Goal: Information Seeking & Learning: Obtain resource

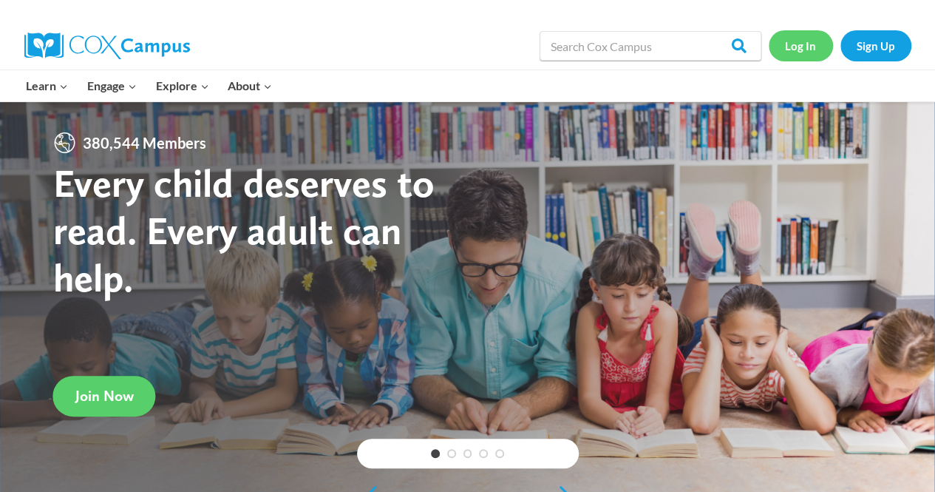
click at [800, 50] on link "Log In" at bounding box center [801, 45] width 64 height 30
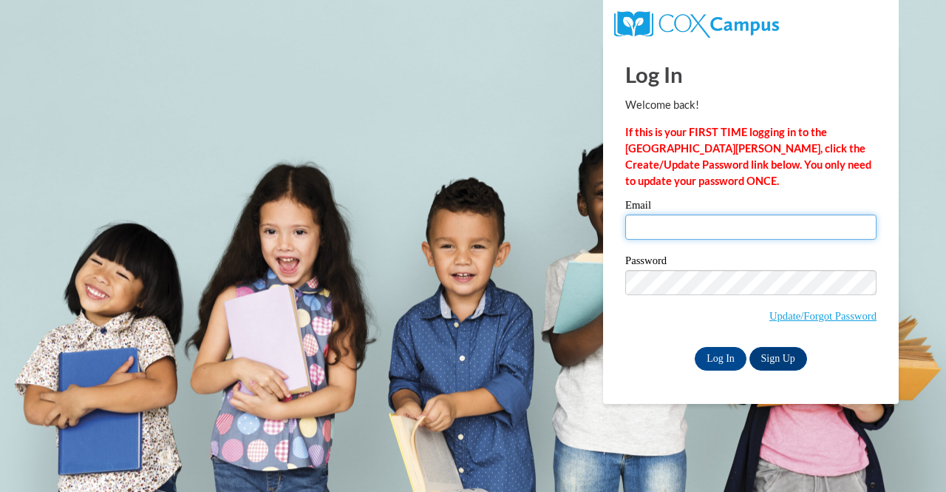
click at [665, 228] on input "Email" at bounding box center [750, 226] width 251 height 25
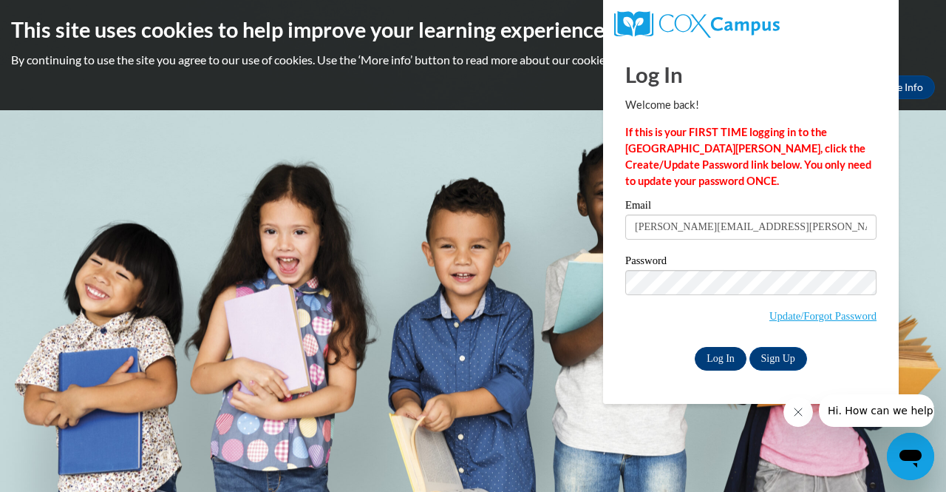
type input "michael.ernst@muskegonorway.orgM"
click at [726, 364] on input "Log In" at bounding box center [721, 359] width 52 height 24
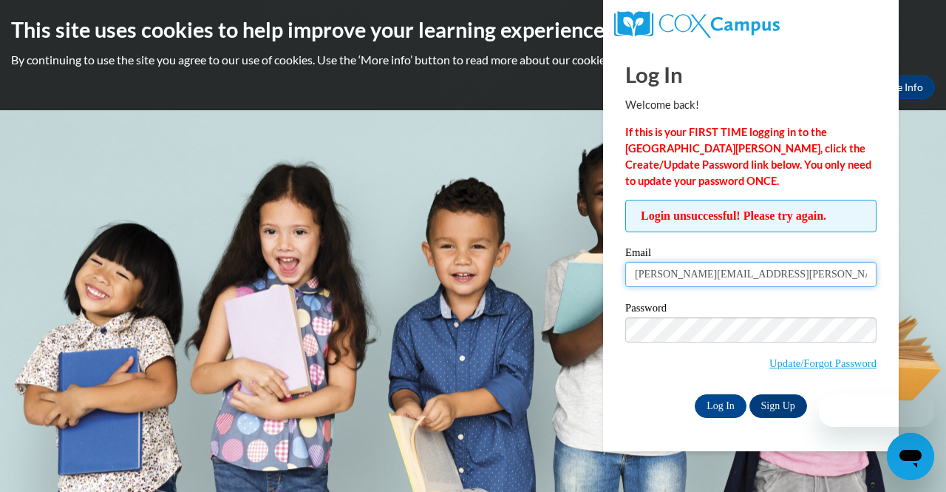
click at [808, 277] on input "michael.ernst@muskegonorway.orgM" at bounding box center [750, 274] width 251 height 25
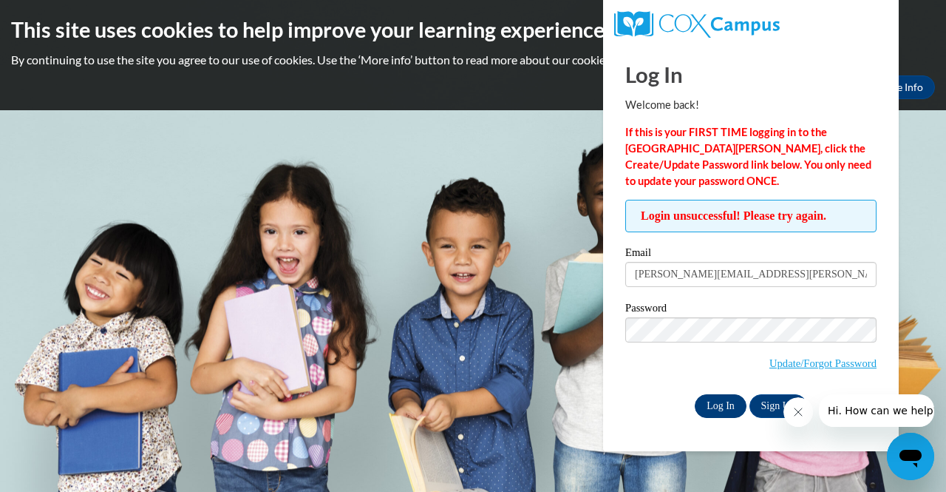
type input "michael.ernst@muskegonorway.org"
click at [717, 397] on input "Log In" at bounding box center [721, 406] width 52 height 24
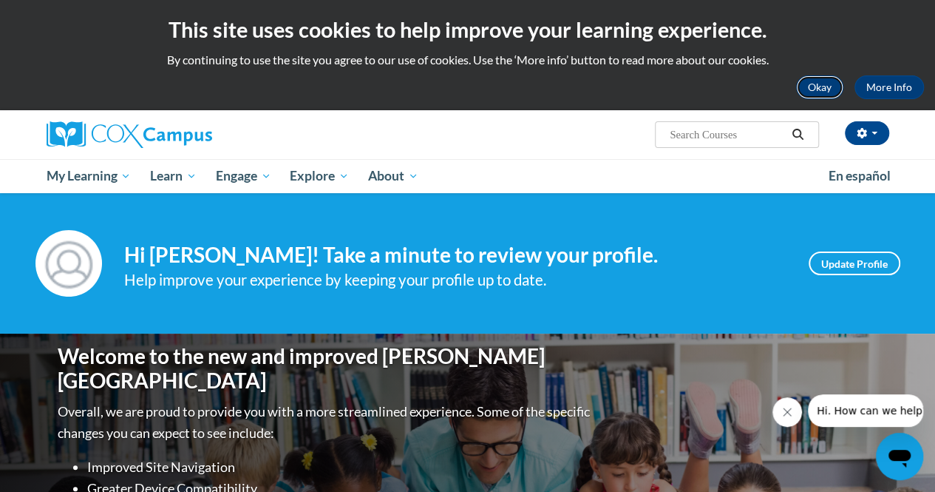
click at [809, 84] on button "Okay" at bounding box center [819, 87] width 47 height 24
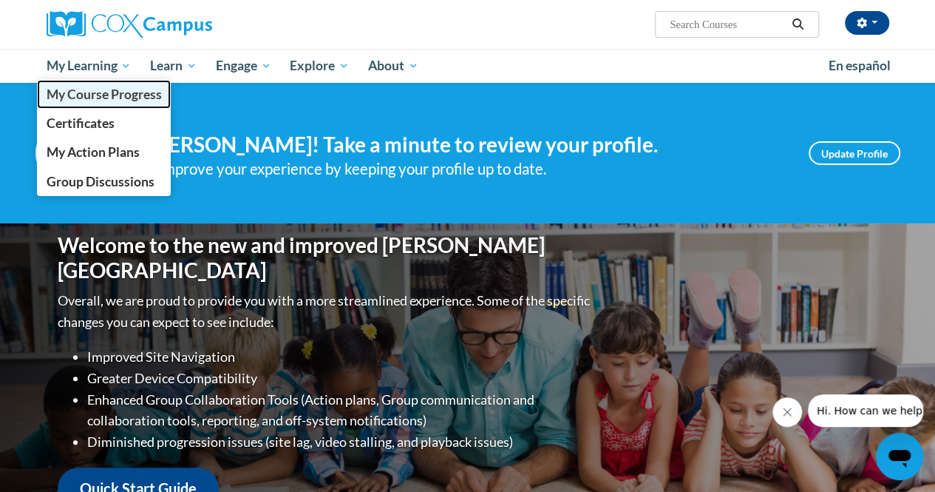
click at [114, 96] on span "My Course Progress" at bounding box center [103, 94] width 115 height 16
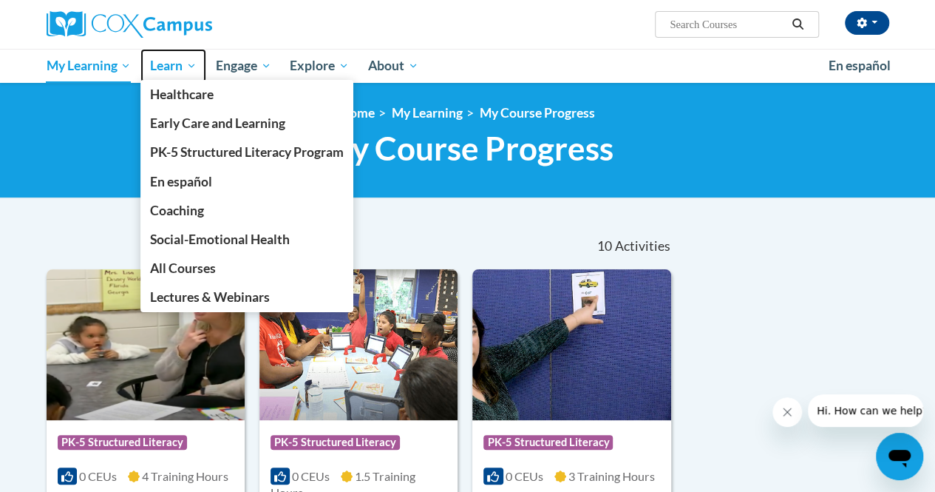
click at [187, 68] on span "Learn" at bounding box center [173, 66] width 47 height 18
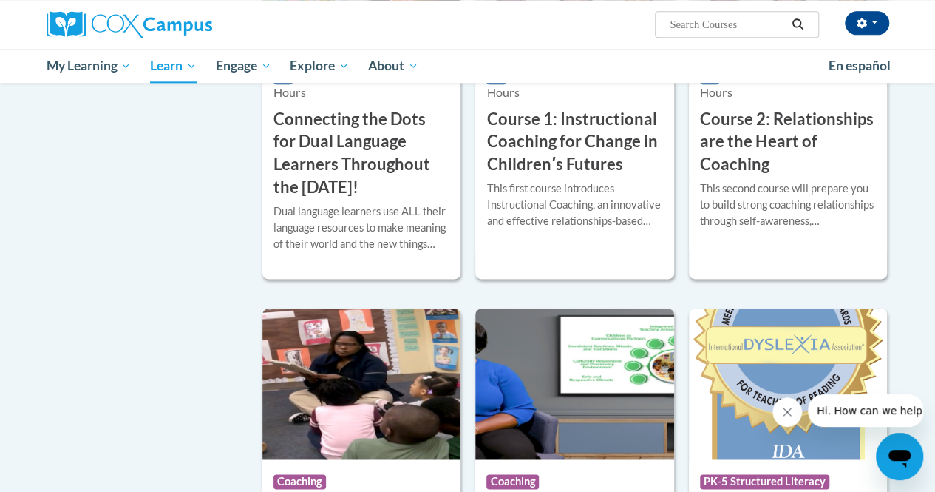
scroll to position [872, 0]
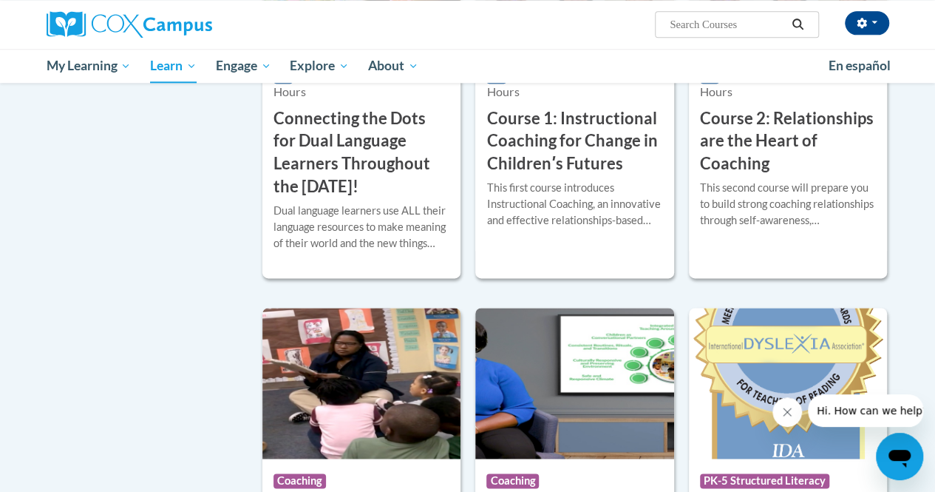
drag, startPoint x: 472, startPoint y: 362, endPoint x: 463, endPoint y: 144, distance: 218.3
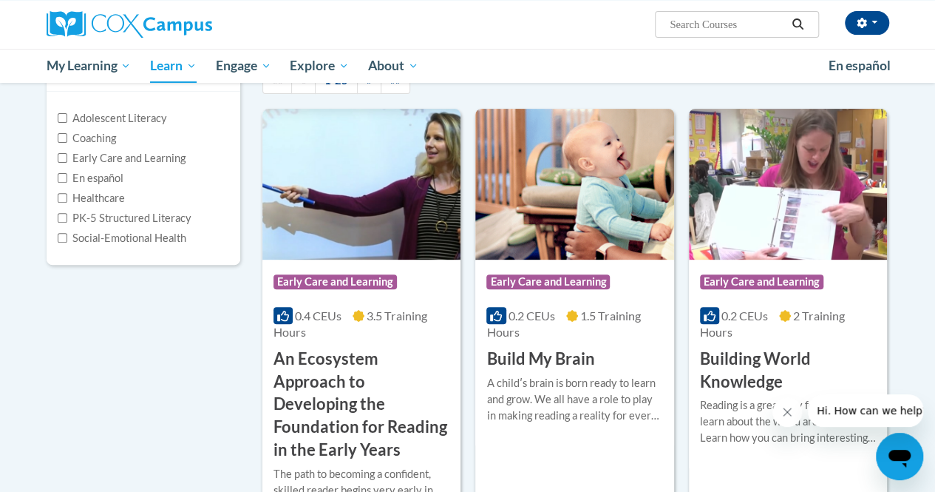
scroll to position [0, 0]
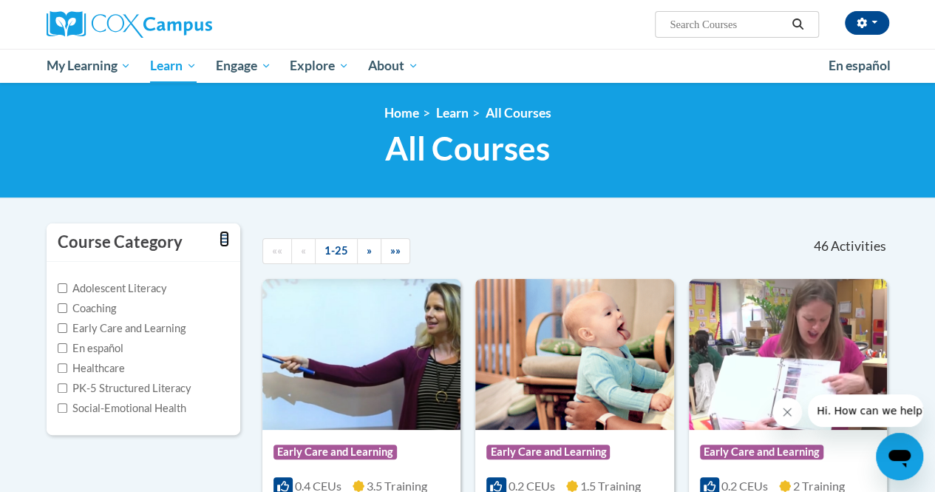
click at [226, 236] on icon "Toggle collapse" at bounding box center [225, 238] width 10 height 11
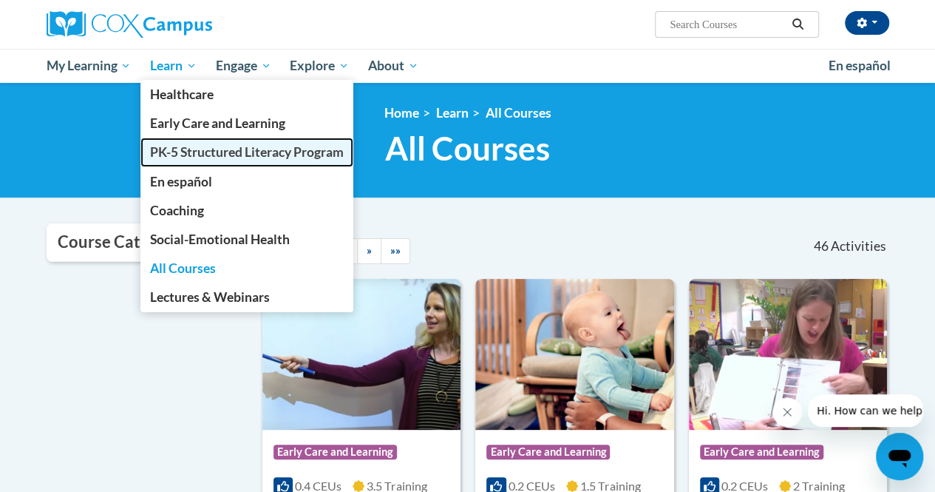
click at [173, 154] on span "PK-5 Structured Literacy Program" at bounding box center [247, 152] width 194 height 16
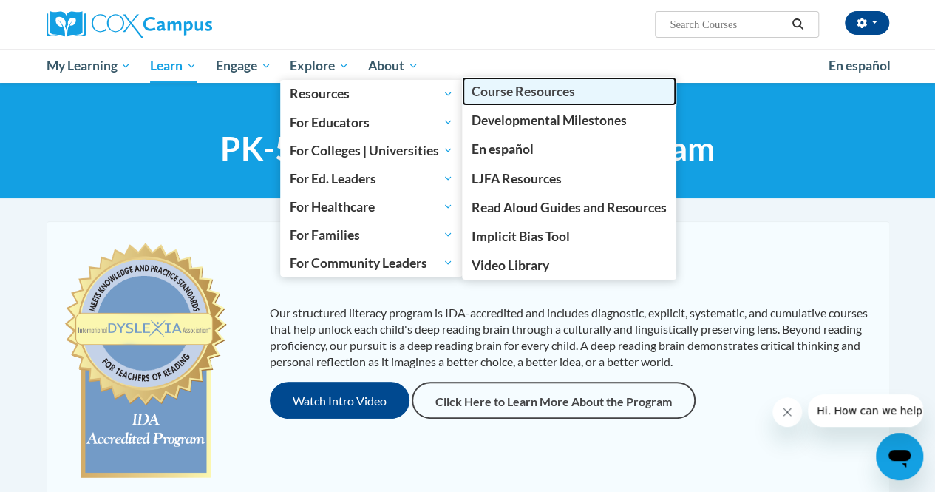
click at [517, 92] on span "Course Resources" at bounding box center [523, 92] width 103 height 16
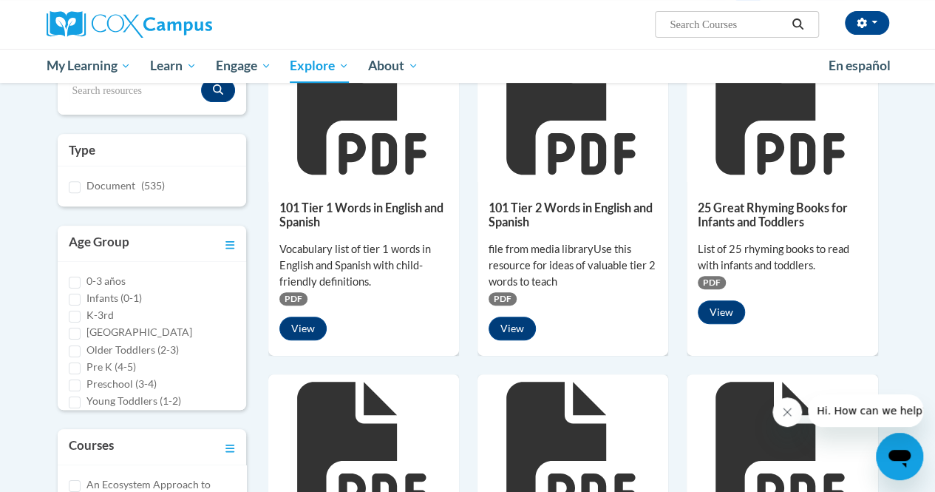
scroll to position [12, 0]
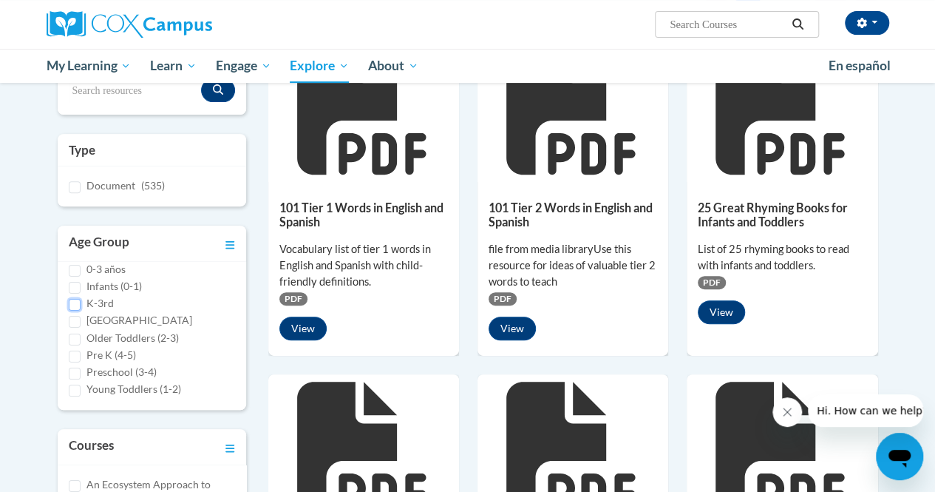
click at [77, 302] on input "K-3rd" at bounding box center [75, 305] width 12 height 12
checkbox input "true"
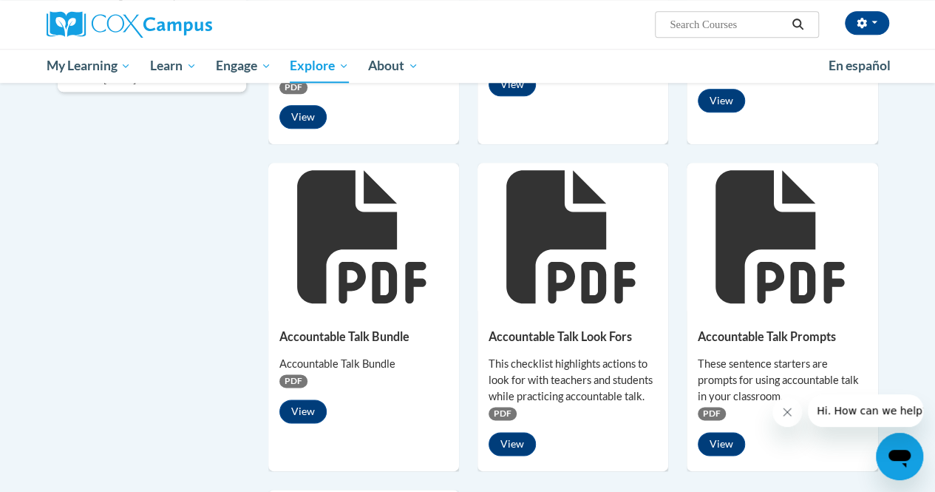
scroll to position [744, 0]
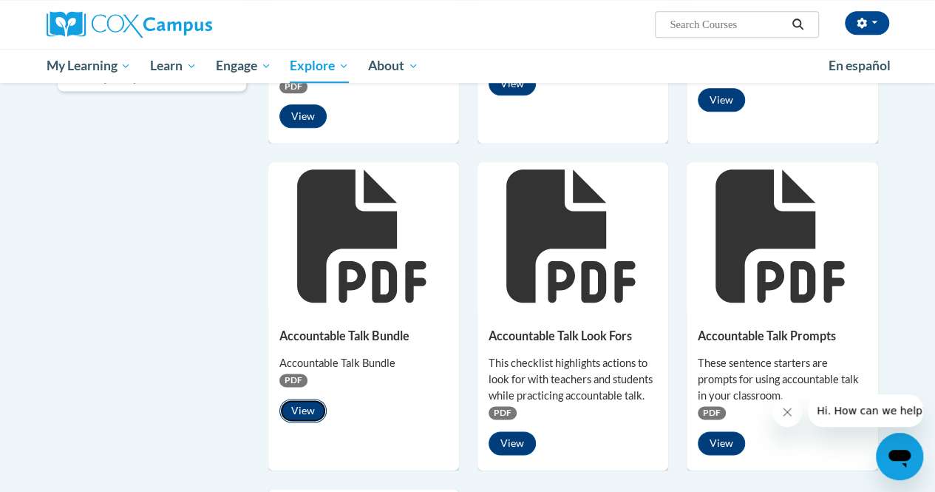
click at [305, 404] on button "View" at bounding box center [302, 410] width 47 height 24
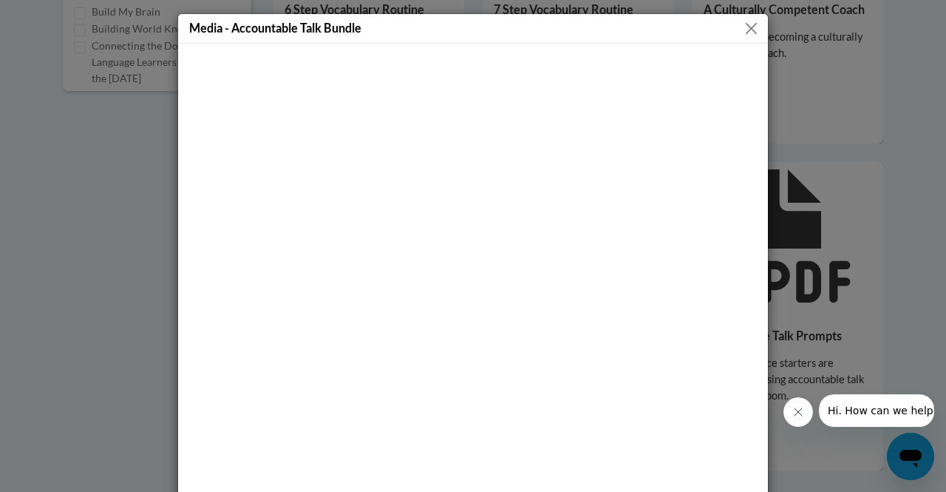
click at [742, 27] on button "Close" at bounding box center [751, 28] width 18 height 18
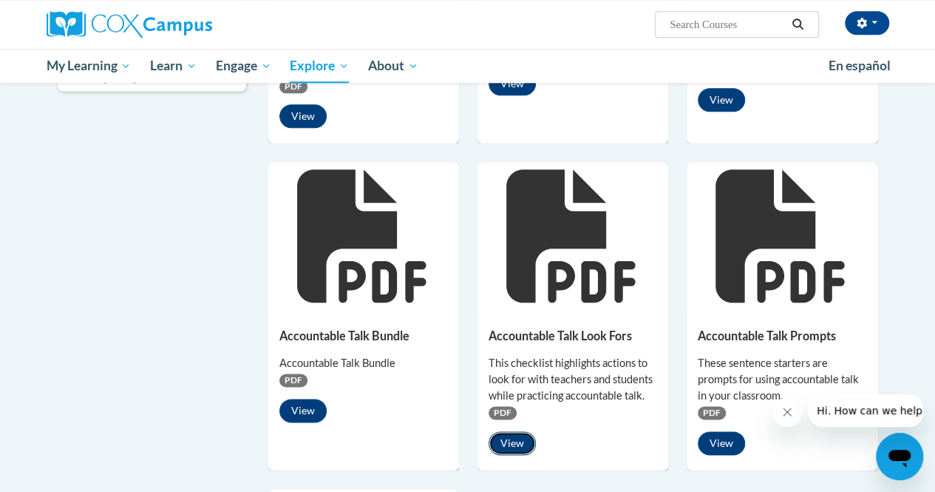
click at [507, 442] on button "View" at bounding box center [512, 443] width 47 height 24
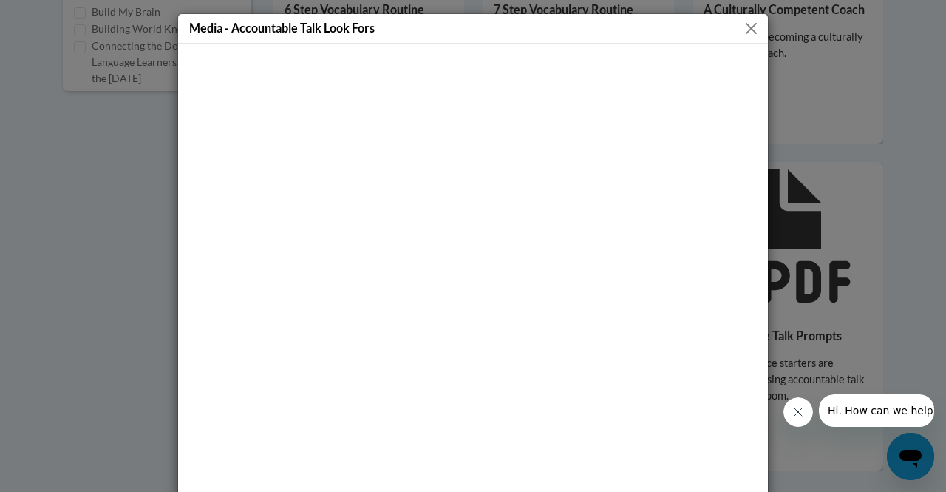
click at [744, 36] on button "Close" at bounding box center [751, 28] width 18 height 18
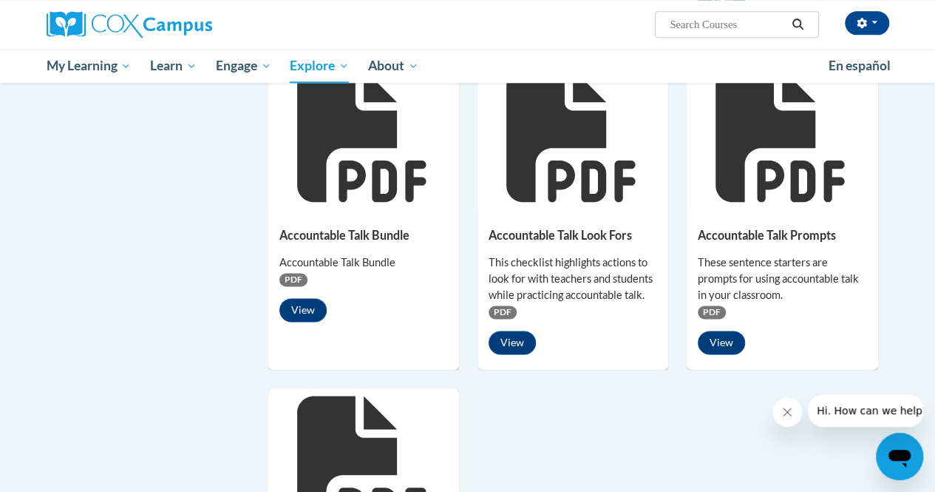
scroll to position [914, 0]
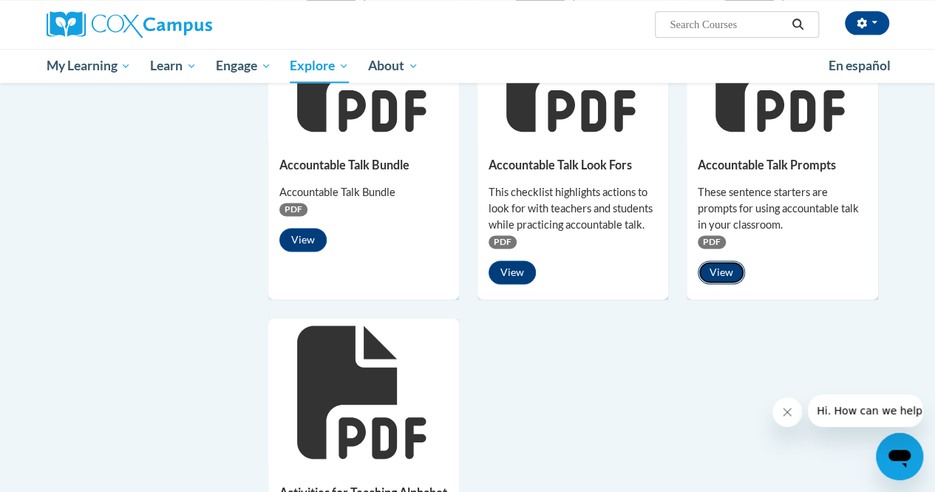
click at [719, 263] on button "View" at bounding box center [721, 272] width 47 height 24
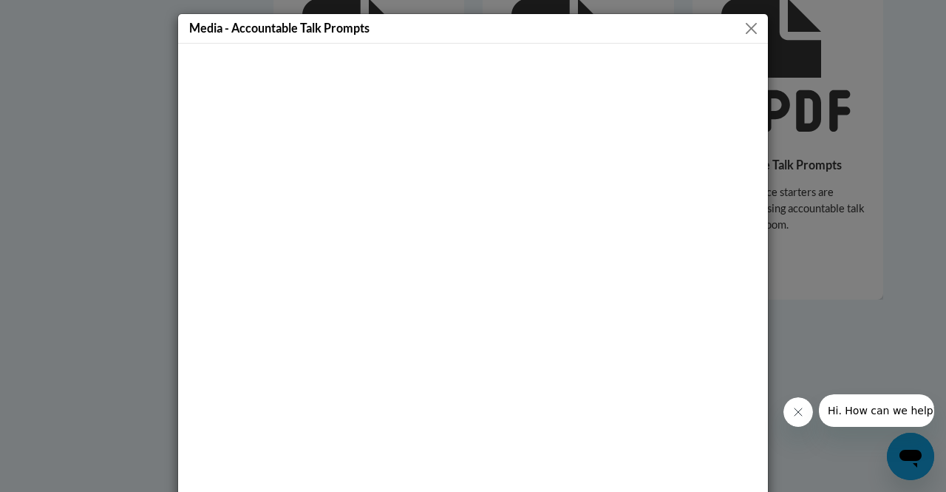
click at [746, 38] on div "Media - Accountable Talk Prompts" at bounding box center [473, 29] width 590 height 30
click at [744, 31] on button "Close" at bounding box center [751, 28] width 18 height 18
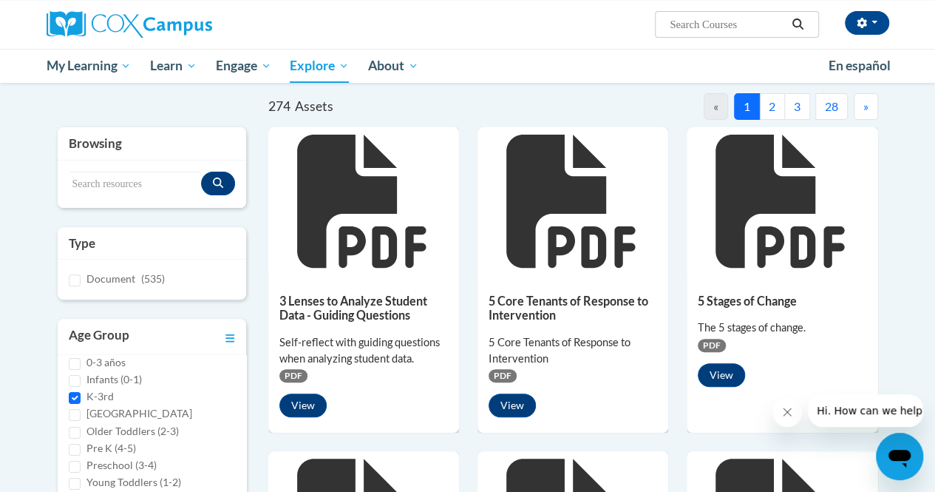
scroll to position [54, 0]
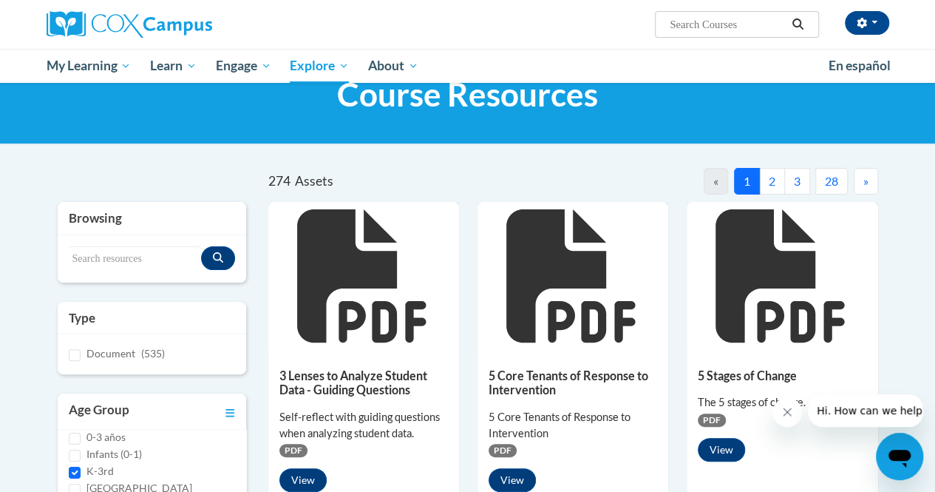
click at [325, 280] on icon at bounding box center [361, 275] width 129 height 133
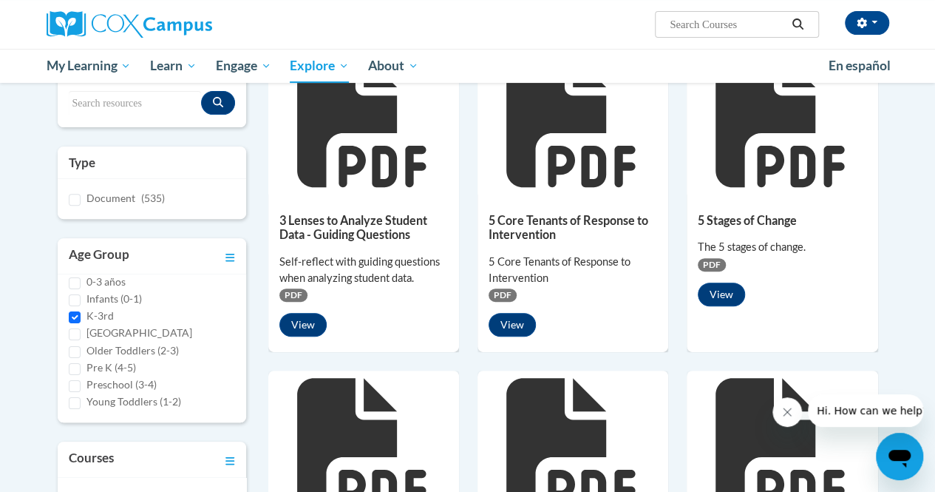
scroll to position [210, 0]
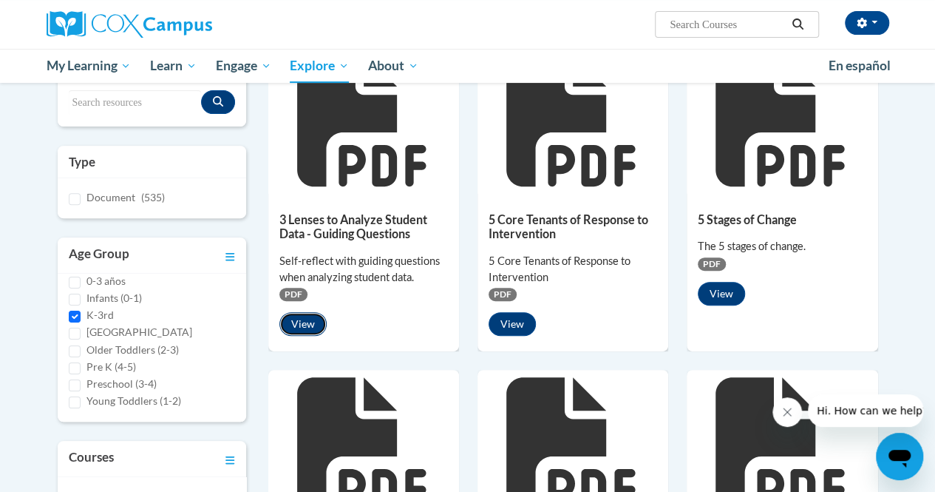
click at [306, 327] on button "View" at bounding box center [302, 324] width 47 height 24
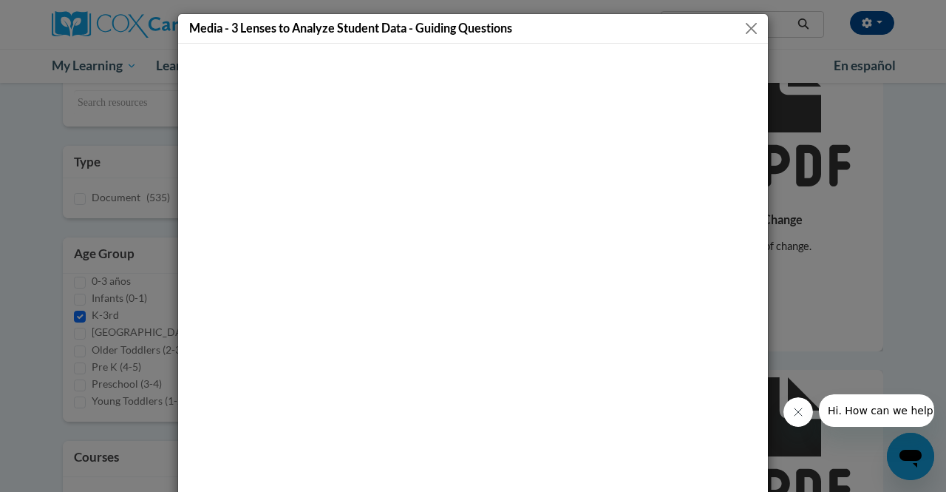
click at [745, 30] on button "Close" at bounding box center [751, 28] width 18 height 18
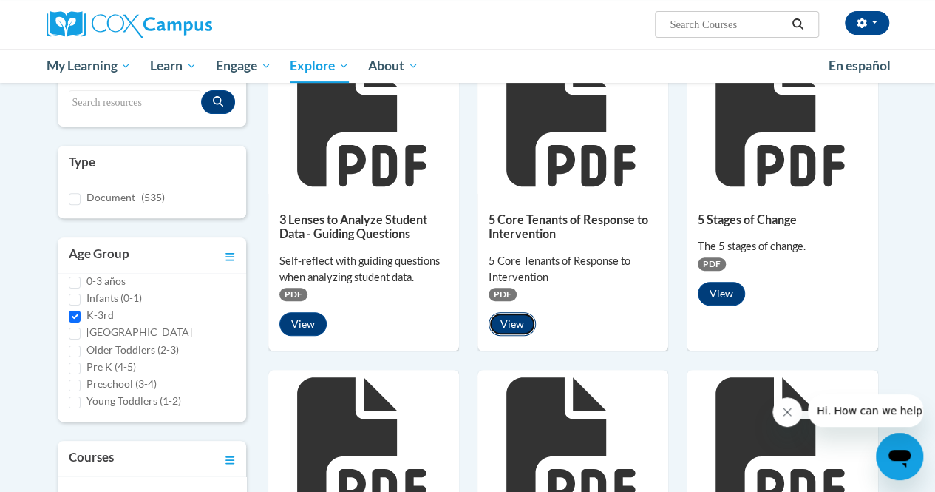
click at [520, 326] on button "View" at bounding box center [512, 324] width 47 height 24
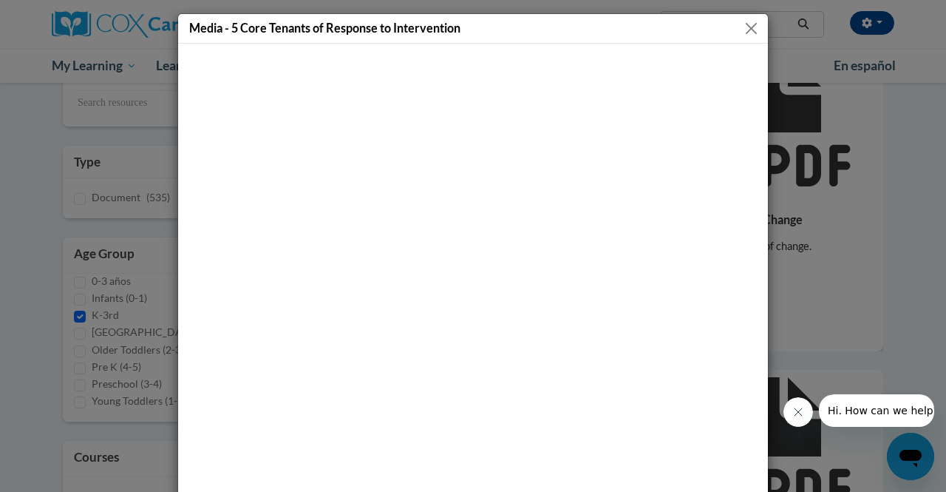
click at [744, 30] on button "Close" at bounding box center [751, 28] width 18 height 18
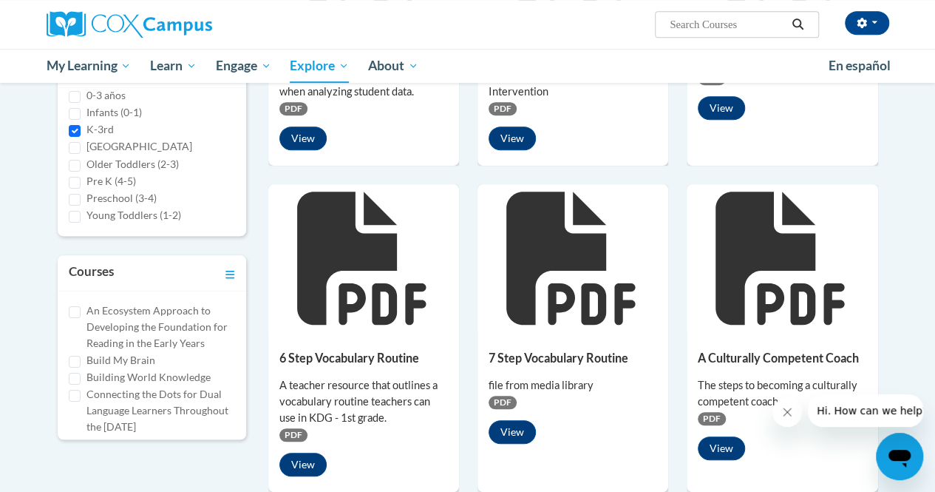
scroll to position [467, 0]
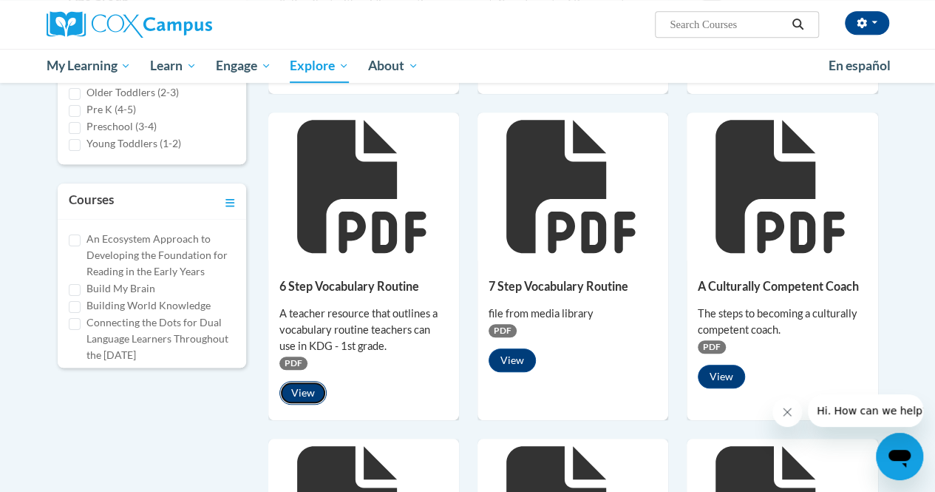
click at [303, 390] on button "View" at bounding box center [302, 393] width 47 height 24
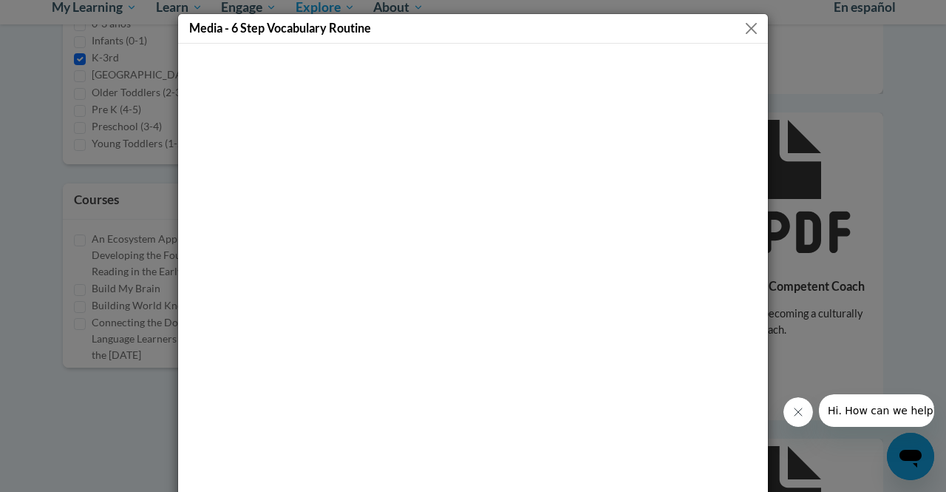
click at [744, 26] on button "Close" at bounding box center [751, 28] width 18 height 18
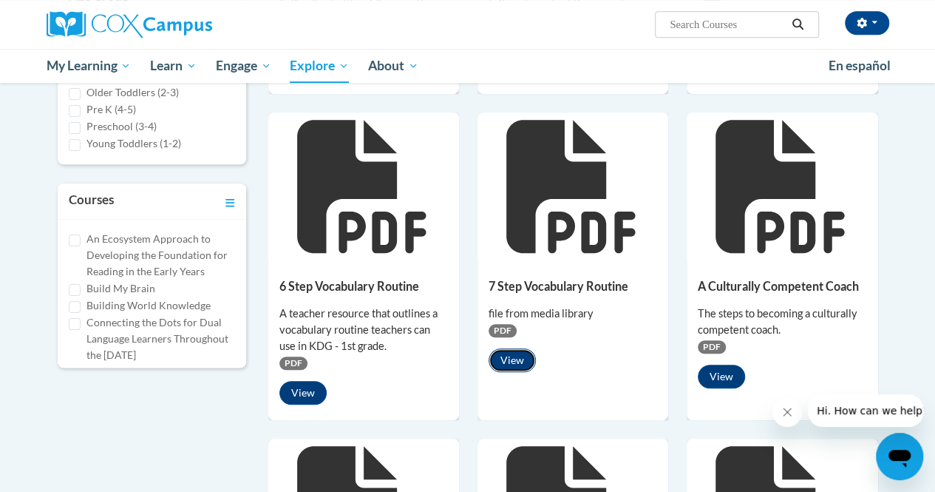
click at [522, 356] on button "View" at bounding box center [512, 360] width 47 height 24
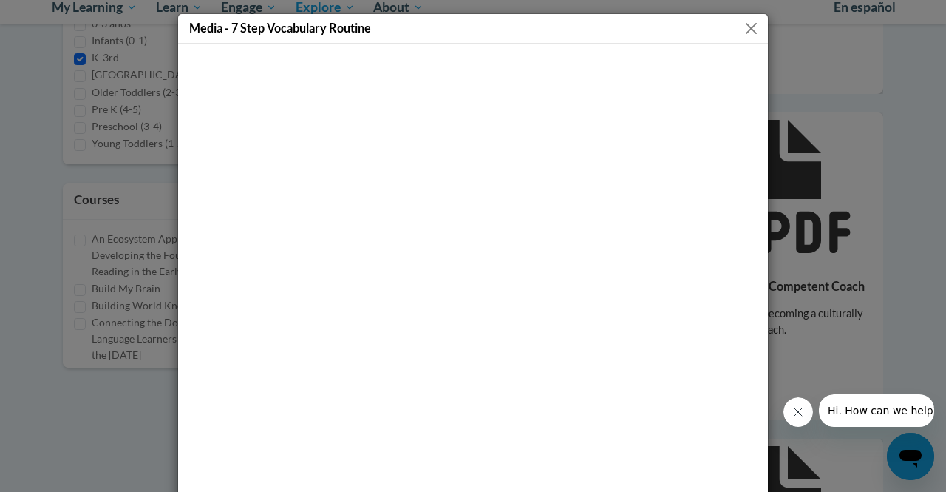
click at [751, 27] on button "Close" at bounding box center [751, 28] width 18 height 18
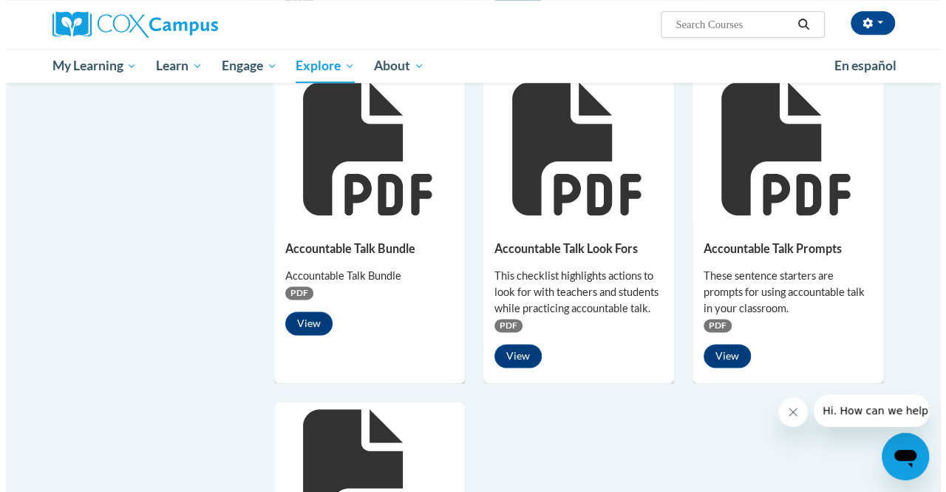
scroll to position [834, 0]
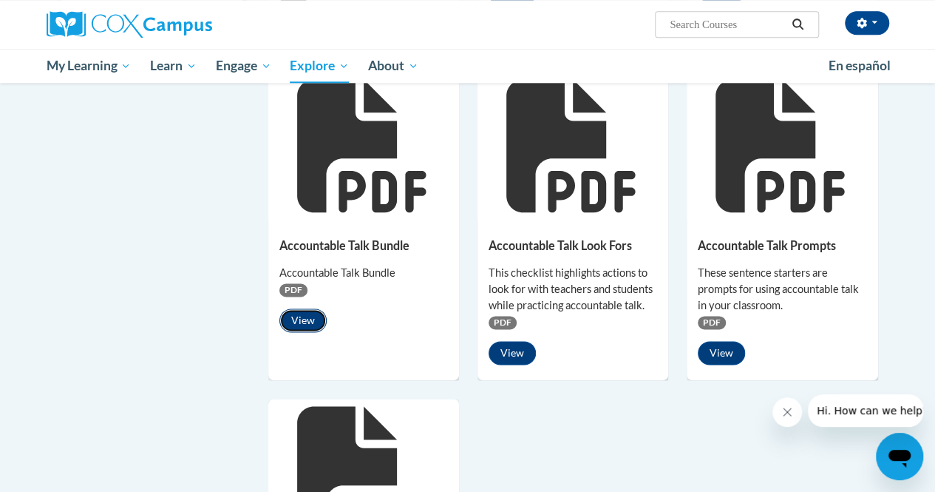
click at [297, 325] on button "View" at bounding box center [302, 320] width 47 height 24
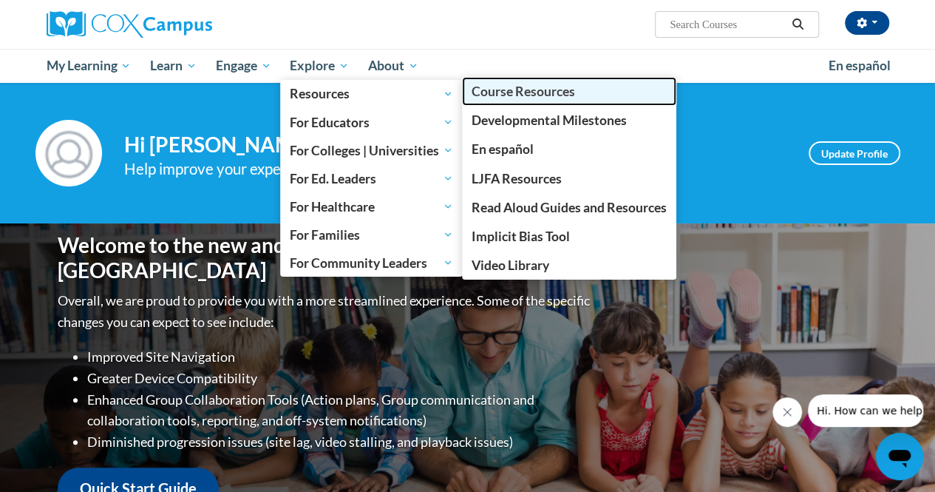
click at [483, 92] on span "Course Resources" at bounding box center [523, 92] width 103 height 16
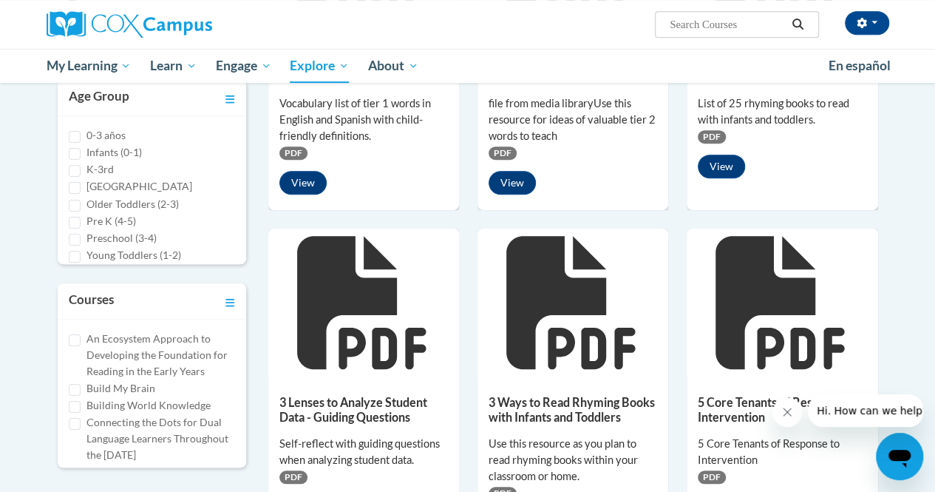
scroll to position [364, 0]
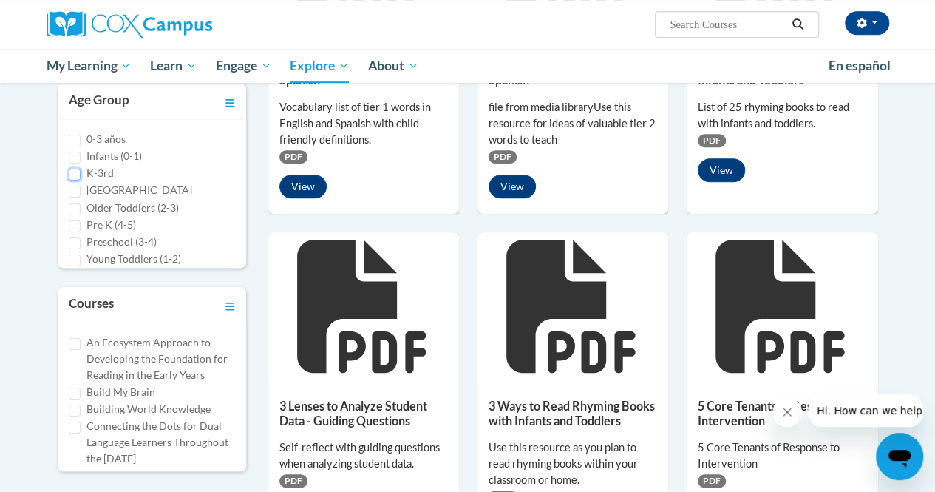
click at [75, 175] on input "K-3rd" at bounding box center [75, 175] width 12 height 12
checkbox input "true"
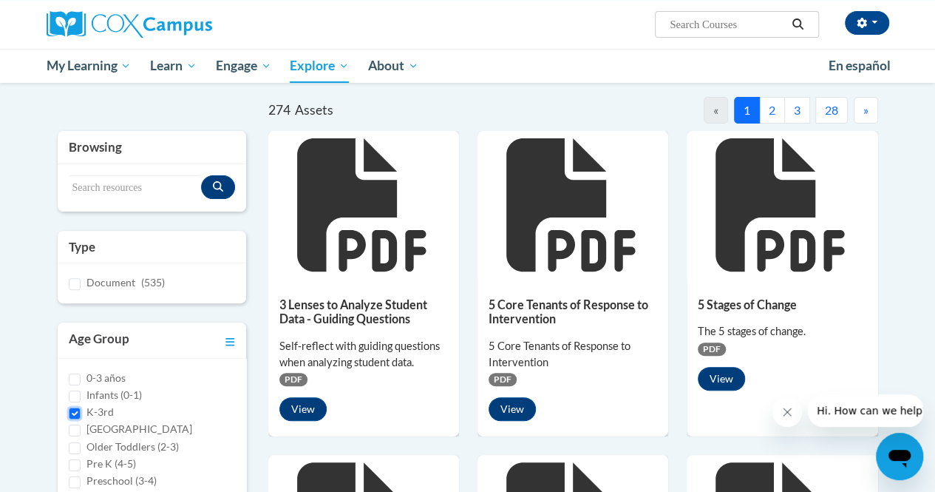
scroll to position [0, 0]
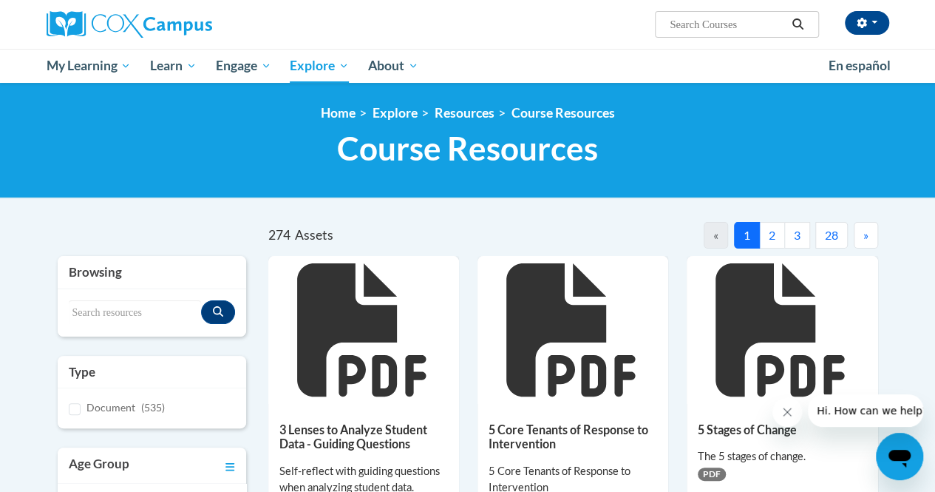
click at [768, 237] on button "2" at bounding box center [772, 235] width 26 height 27
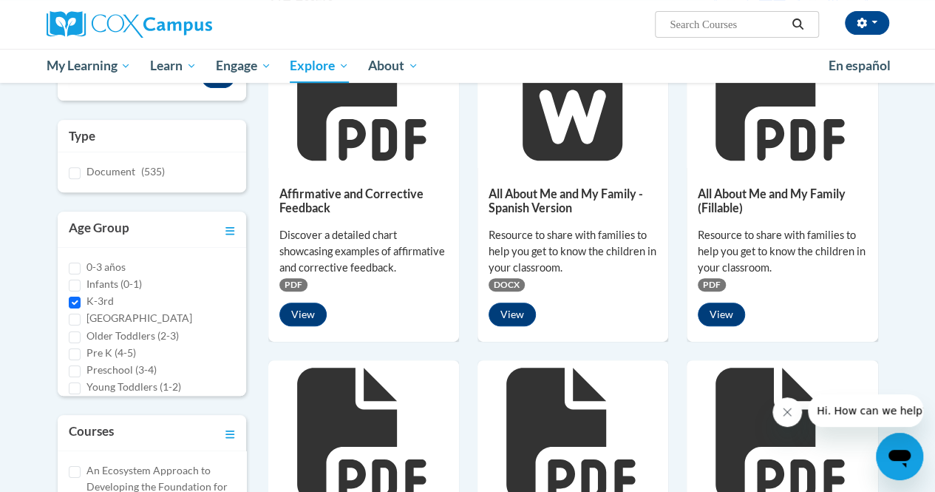
scroll to position [237, 0]
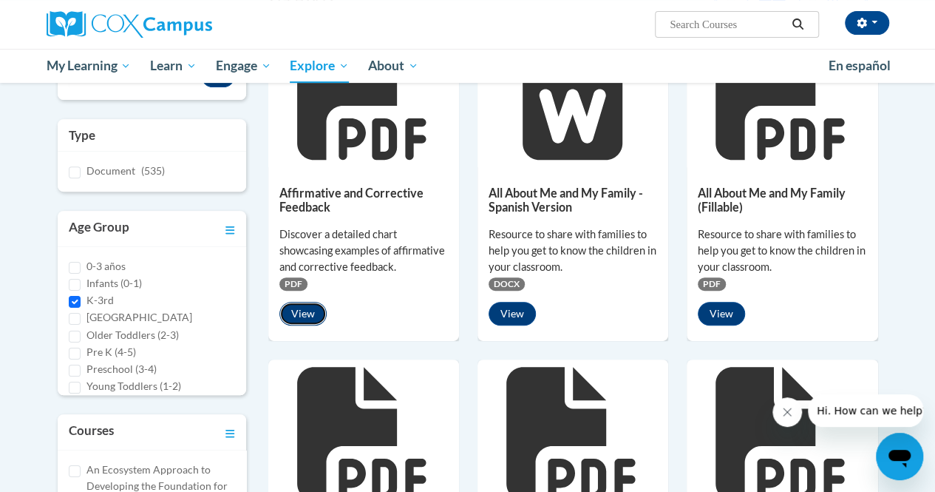
click at [300, 316] on button "View" at bounding box center [302, 314] width 47 height 24
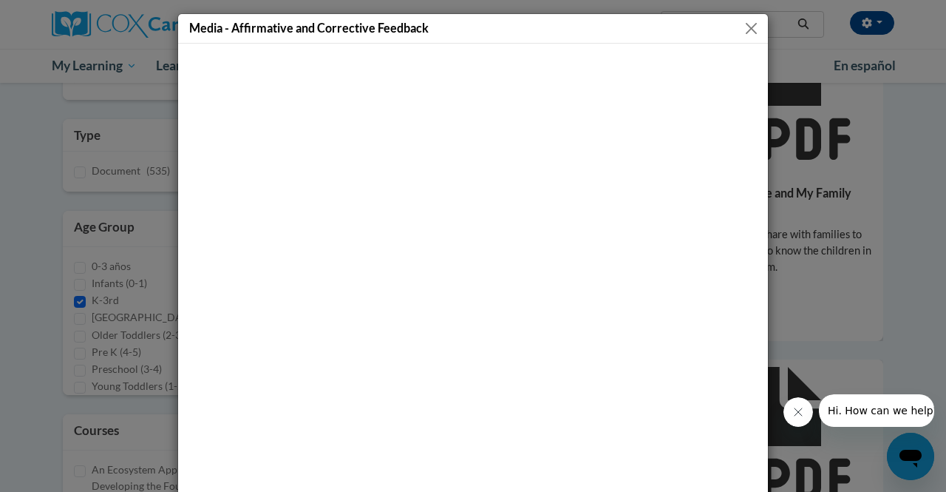
click at [744, 37] on div "Media - Affirmative and Corrective Feedback" at bounding box center [473, 29] width 590 height 30
click at [744, 30] on button "Close" at bounding box center [751, 28] width 18 height 18
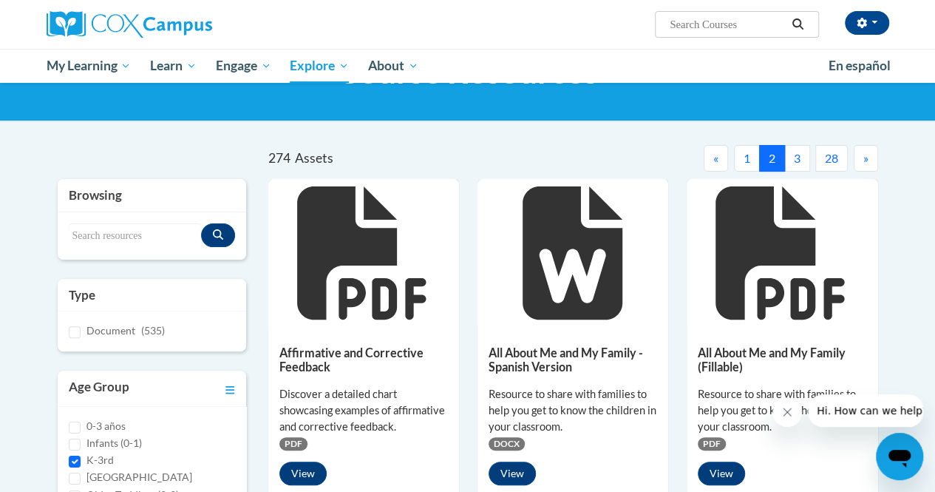
scroll to position [0, 0]
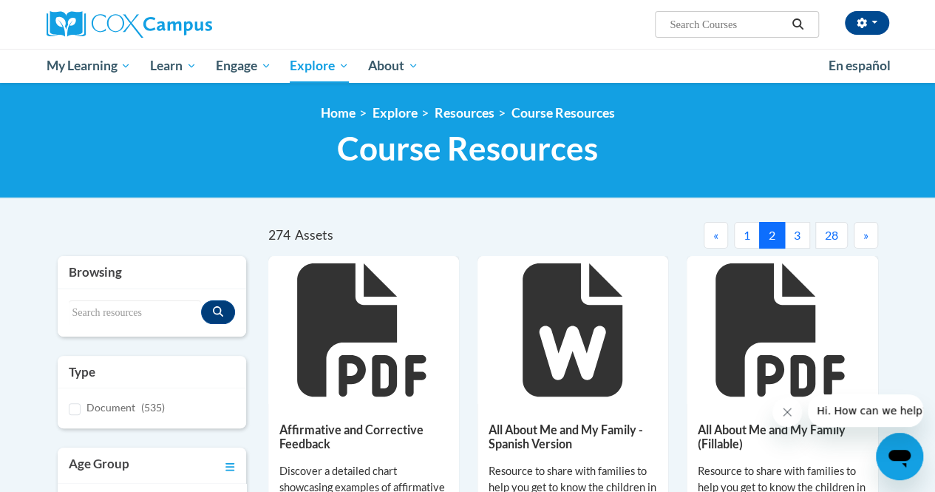
click at [792, 233] on button "3" at bounding box center [797, 235] width 26 height 27
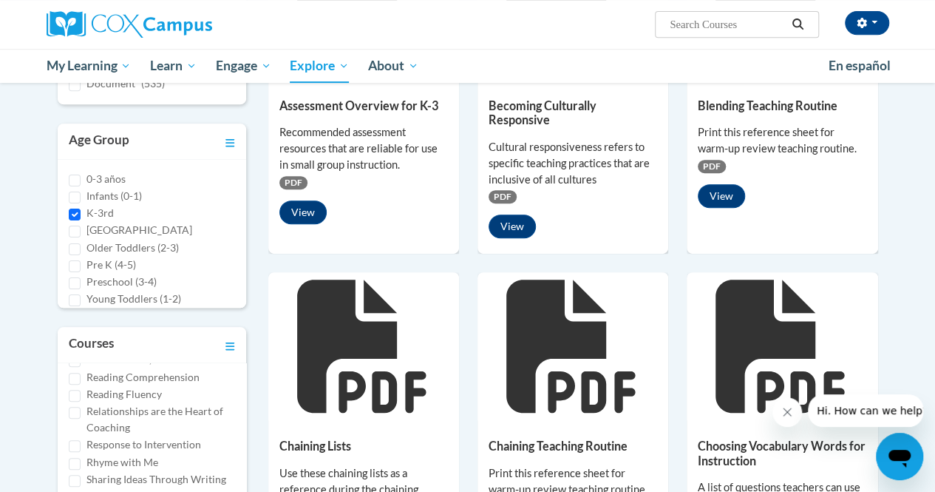
scroll to position [744, 0]
click at [600, 333] on icon at bounding box center [570, 345] width 129 height 133
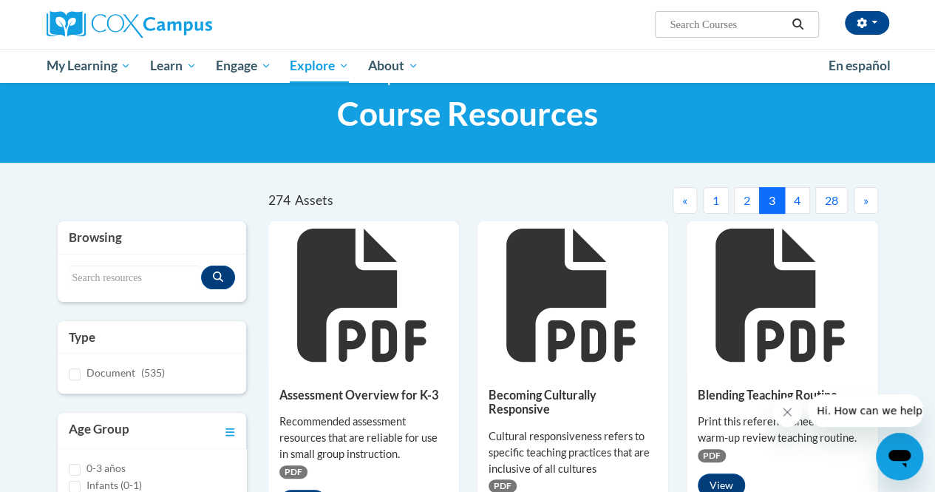
scroll to position [0, 0]
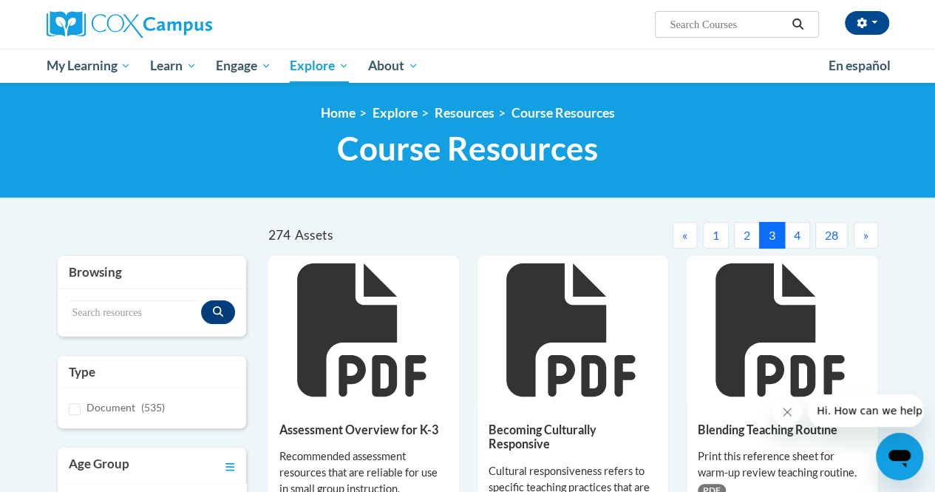
click at [798, 228] on button "4" at bounding box center [797, 235] width 26 height 27
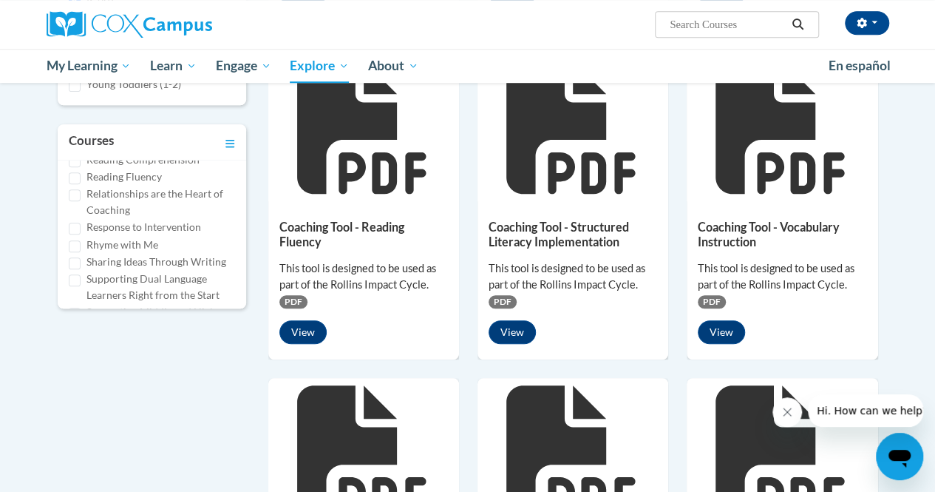
scroll to position [728, 0]
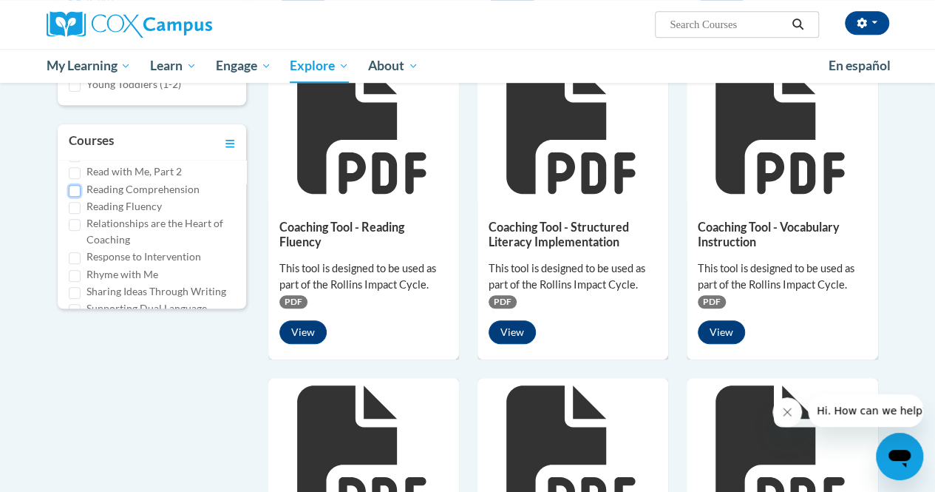
click at [77, 185] on input "Reading Comprehension" at bounding box center [75, 191] width 12 height 12
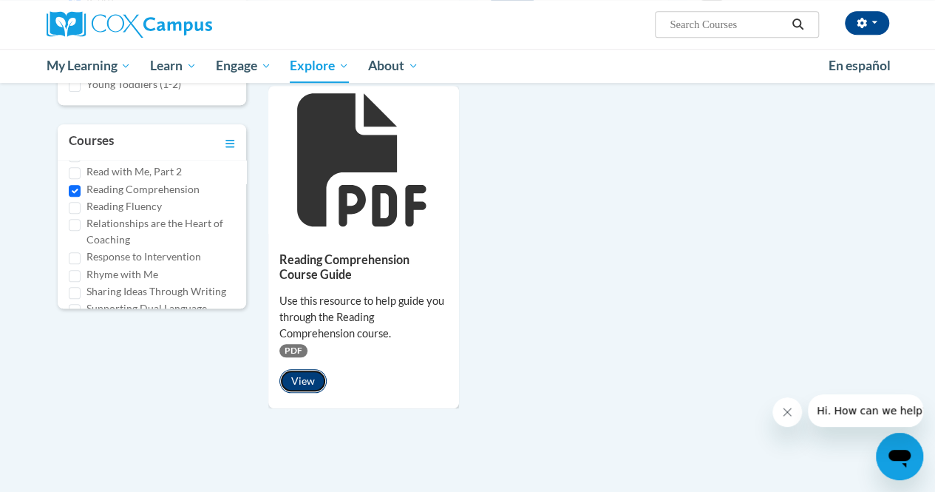
click at [310, 371] on button "View" at bounding box center [302, 381] width 47 height 24
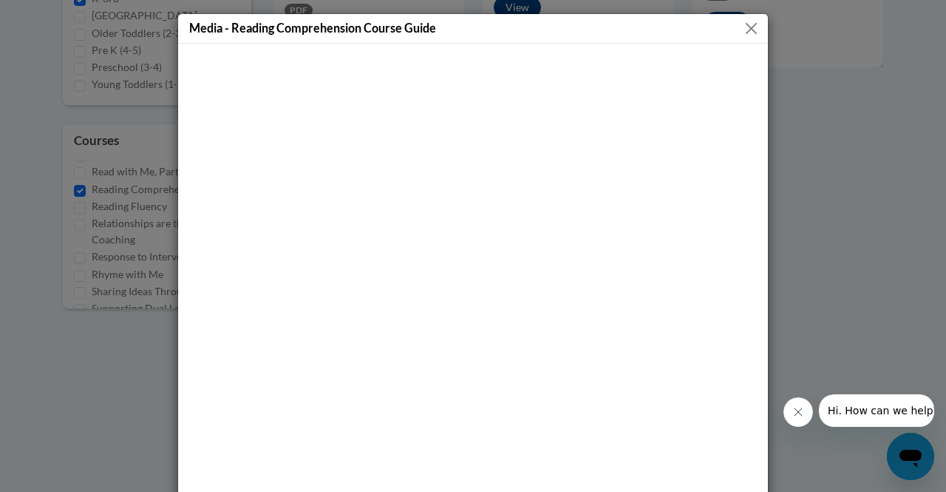
click at [747, 30] on button "Close" at bounding box center [751, 28] width 18 height 18
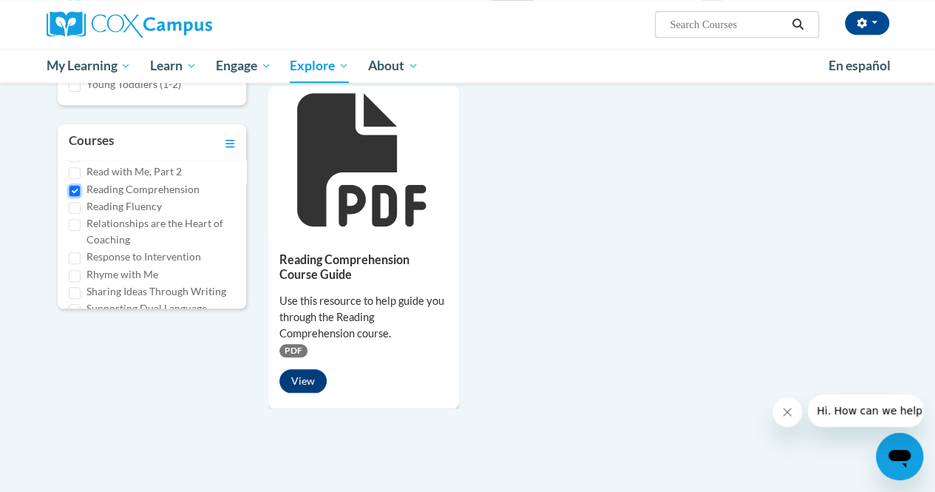
click at [73, 186] on input "Reading Comprehension" at bounding box center [75, 191] width 12 height 12
checkbox input "false"
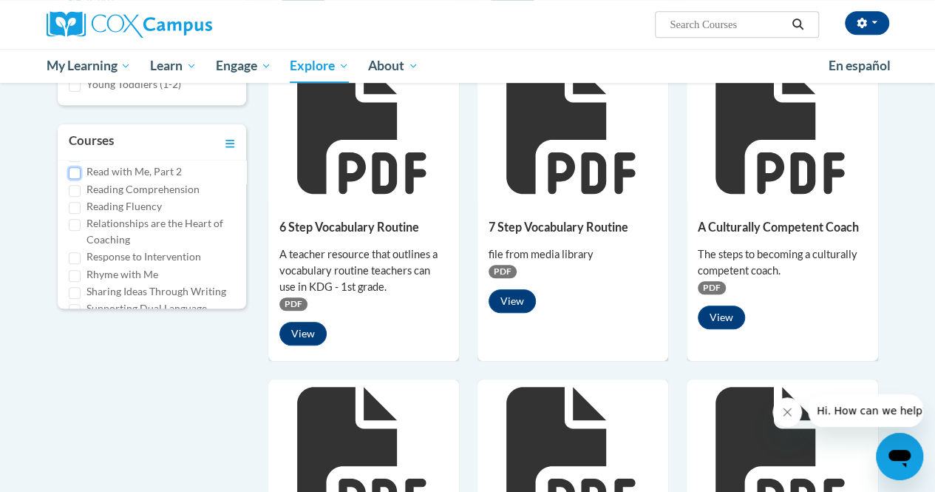
click at [75, 171] on input "Read with Me, Part 2" at bounding box center [75, 173] width 12 height 12
checkbox input "true"
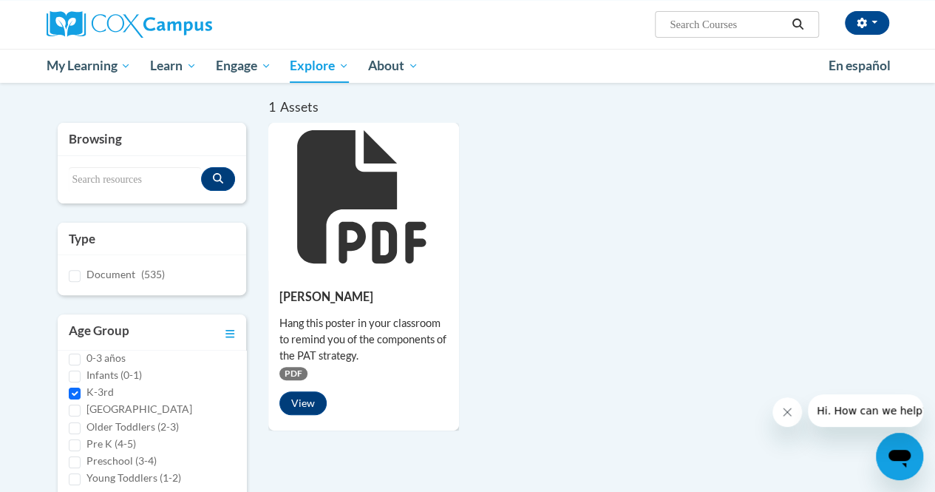
scroll to position [125, 0]
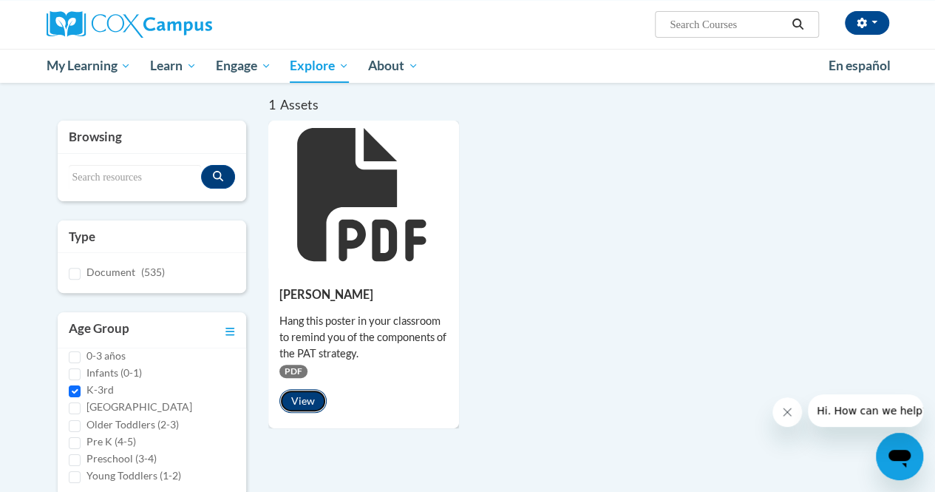
click at [300, 399] on button "View" at bounding box center [302, 401] width 47 height 24
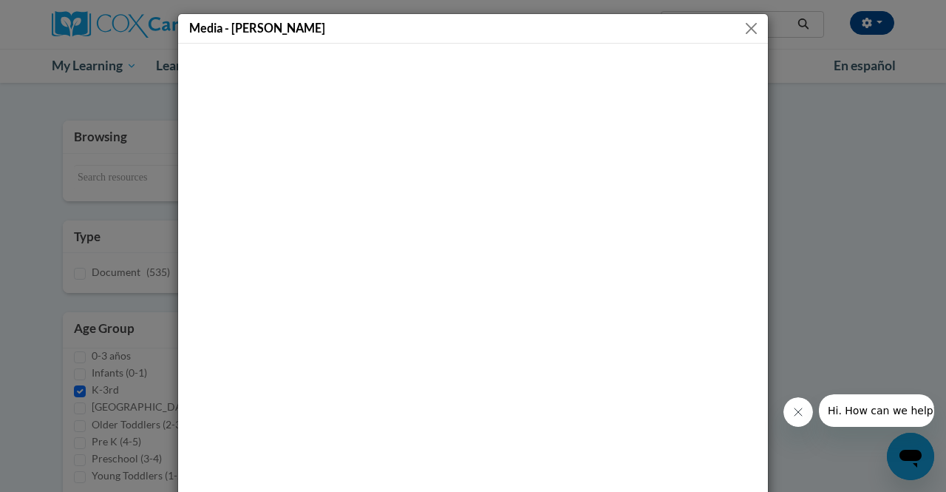
click at [747, 24] on button "Close" at bounding box center [751, 28] width 18 height 18
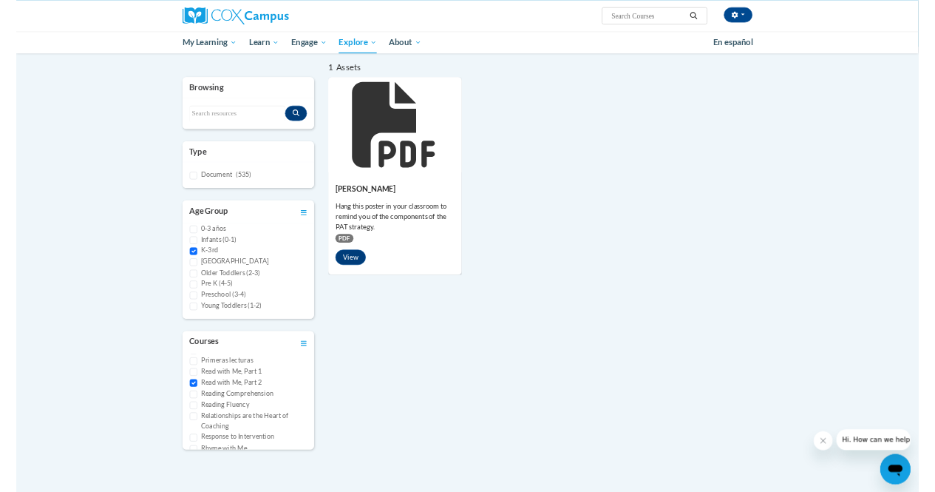
scroll to position [728, 0]
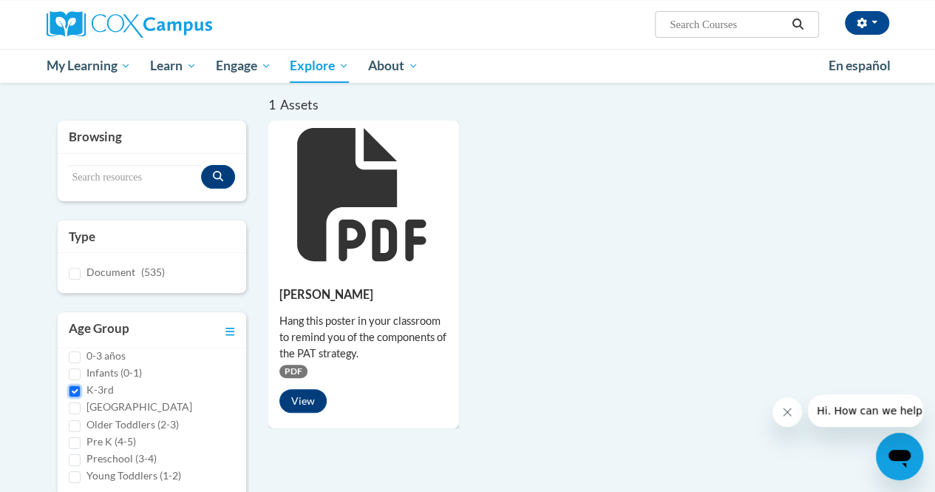
click at [74, 385] on input "K-3rd" at bounding box center [75, 391] width 12 height 12
checkbox input "false"
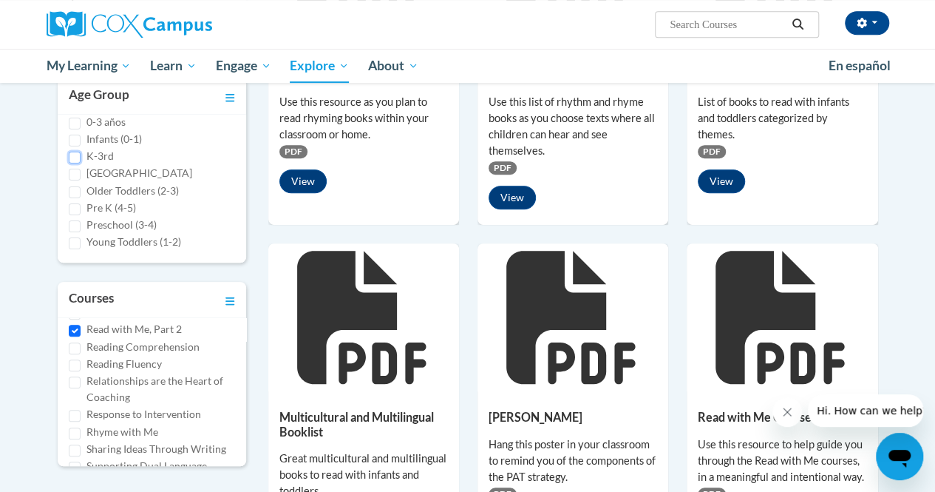
scroll to position [361, 0]
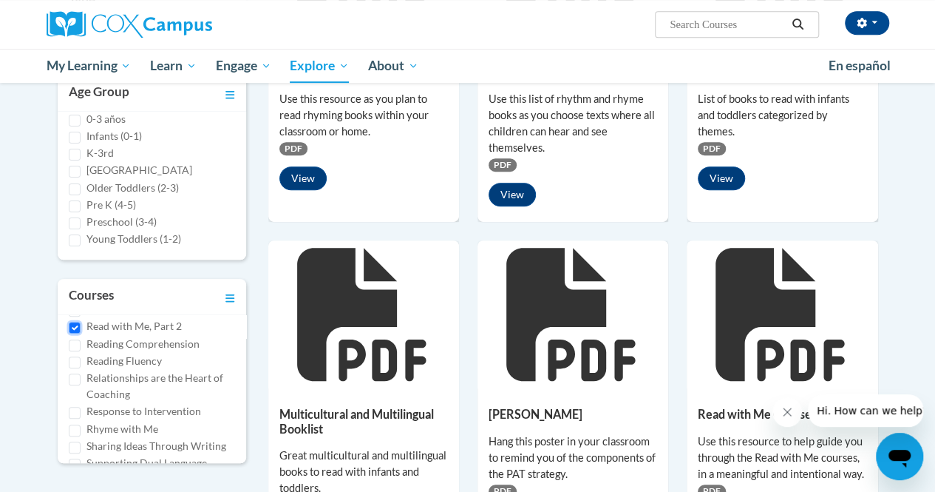
click at [72, 323] on input "Read with Me, Part 2" at bounding box center [75, 328] width 12 height 12
checkbox input "false"
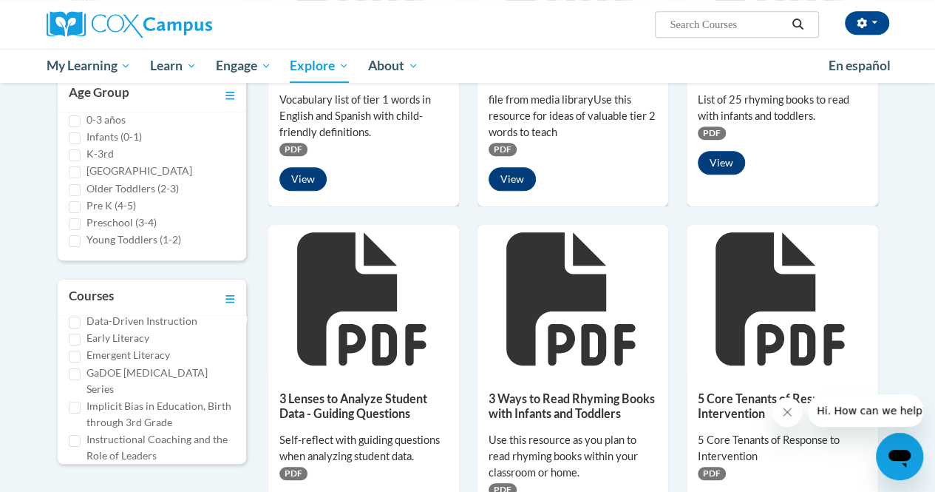
scroll to position [180, 0]
click at [75, 346] on input "Early Literacy" at bounding box center [75, 340] width 12 height 12
checkbox input "true"
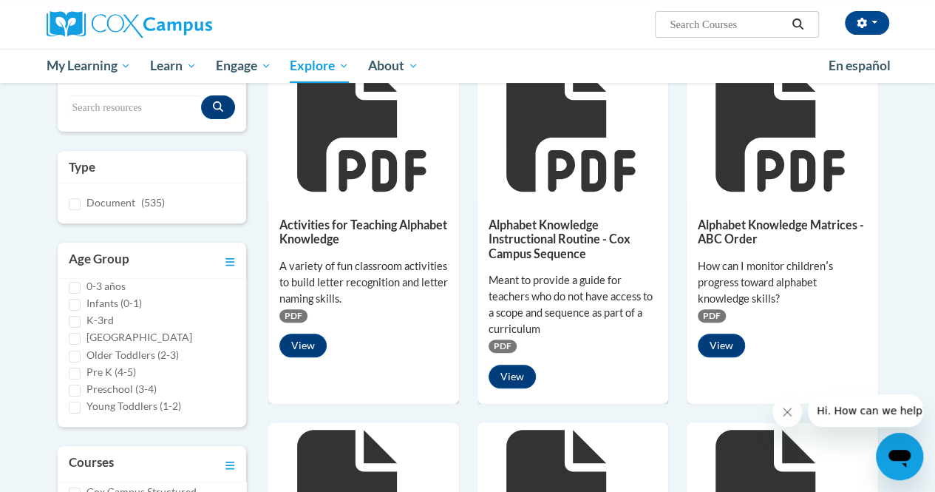
scroll to position [0, 0]
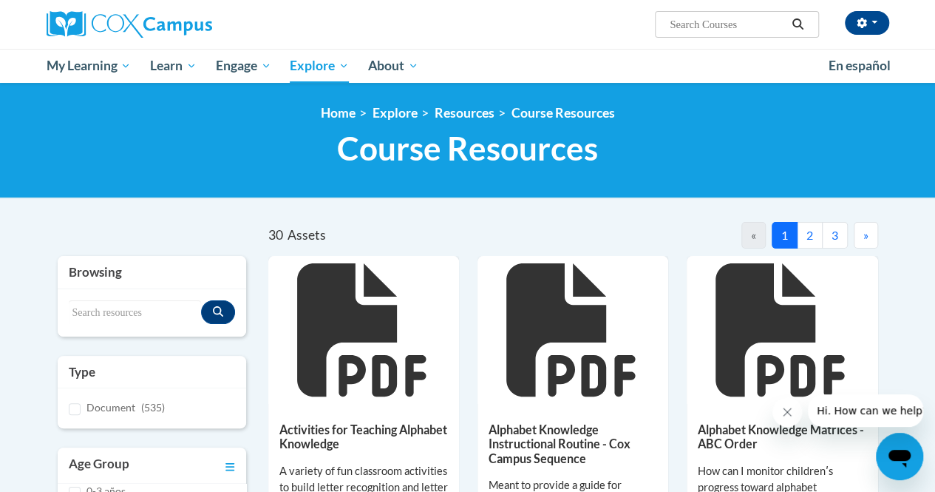
click at [806, 236] on button "2" at bounding box center [810, 235] width 26 height 27
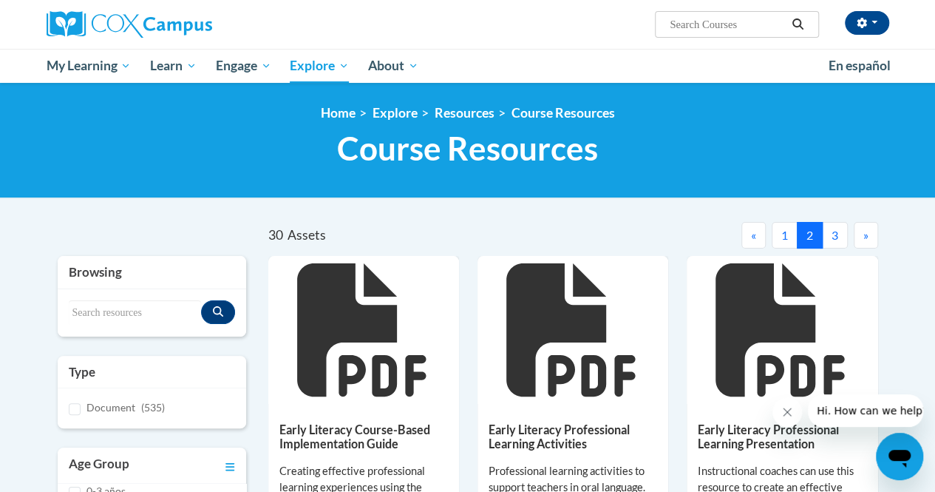
click at [831, 238] on button "3" at bounding box center [835, 235] width 26 height 27
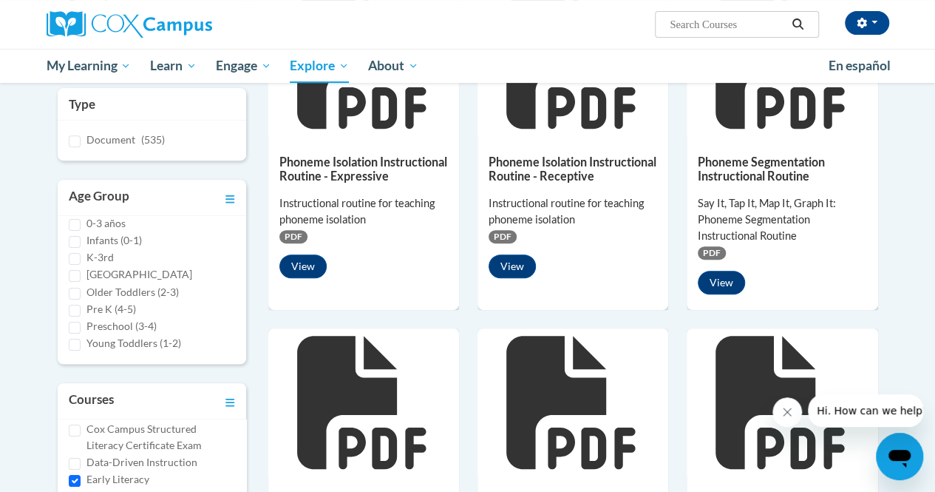
scroll to position [268, 0]
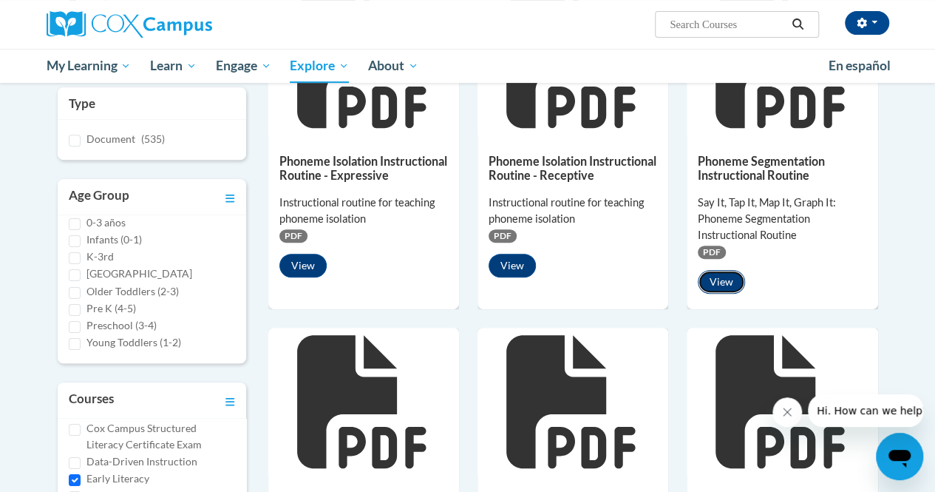
click at [729, 277] on button "View" at bounding box center [721, 282] width 47 height 24
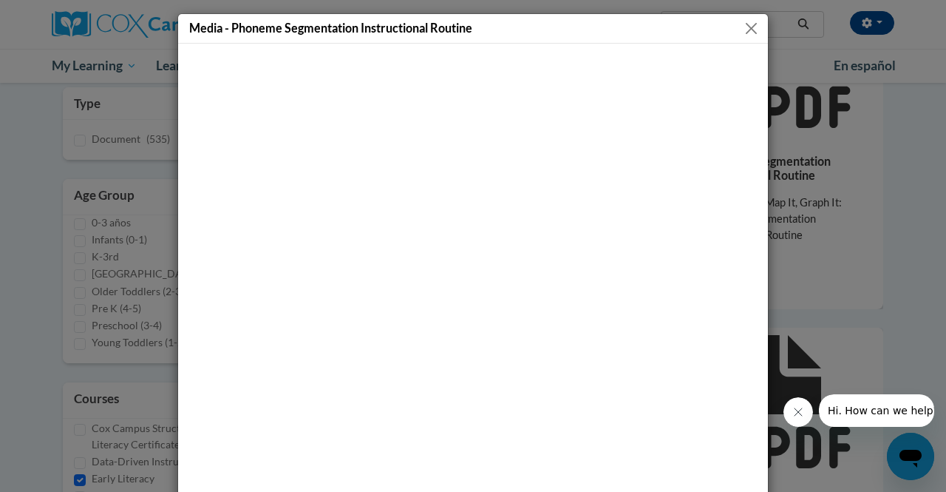
click at [742, 35] on button "Close" at bounding box center [751, 28] width 18 height 18
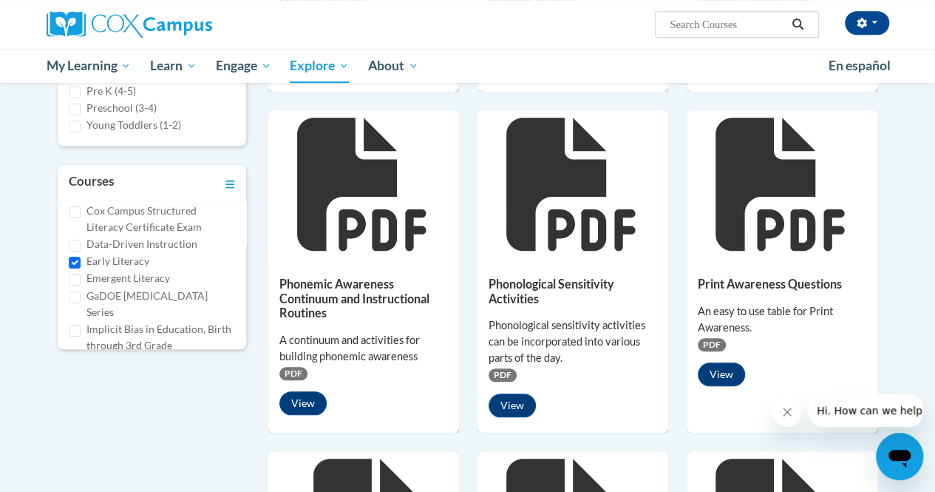
scroll to position [489, 0]
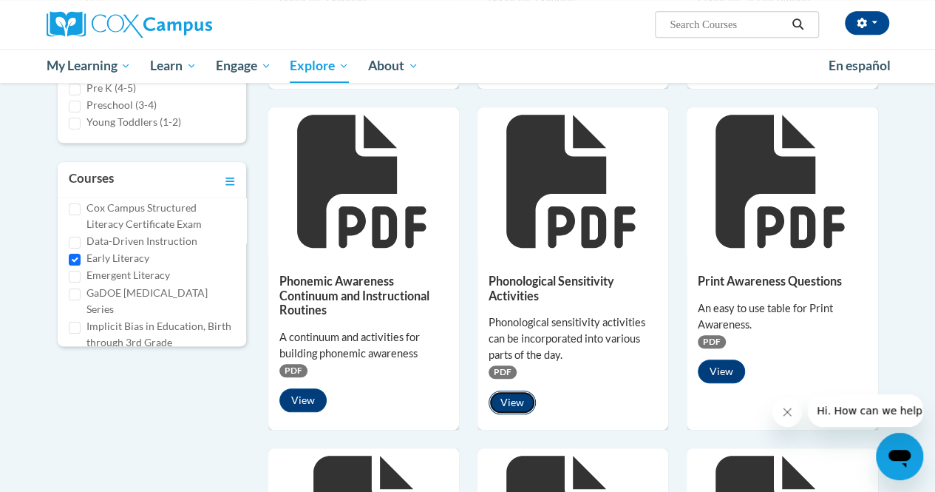
click at [516, 398] on button "View" at bounding box center [512, 402] width 47 height 24
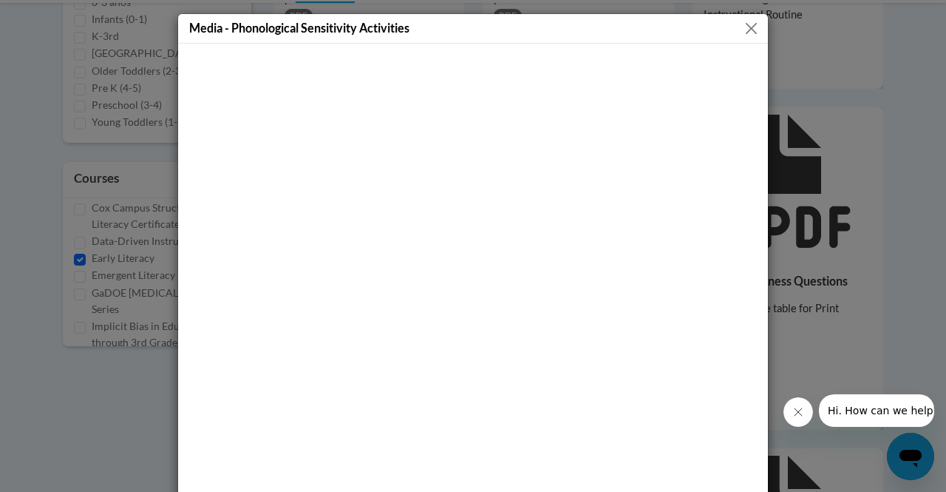
click at [757, 29] on div "Media - Phonological Sensitivity Activities" at bounding box center [473, 29] width 590 height 30
click at [749, 30] on button "Close" at bounding box center [751, 28] width 18 height 18
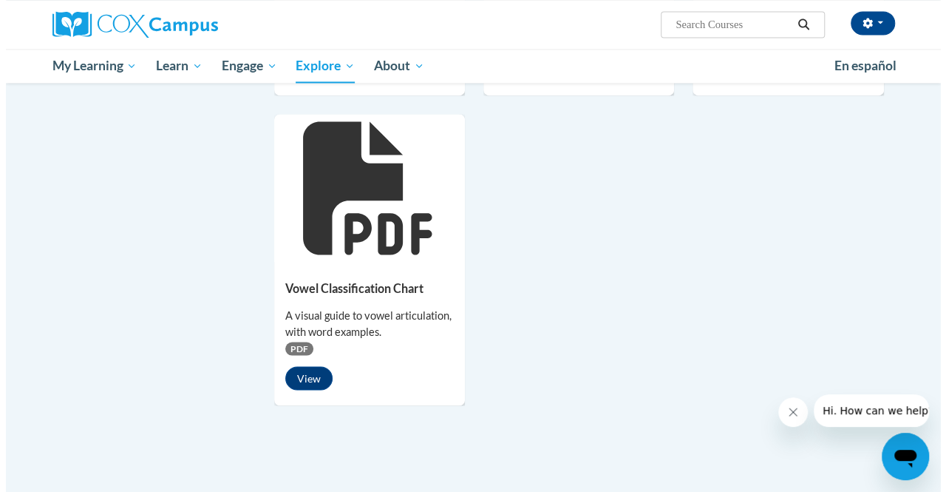
scroll to position [1164, 0]
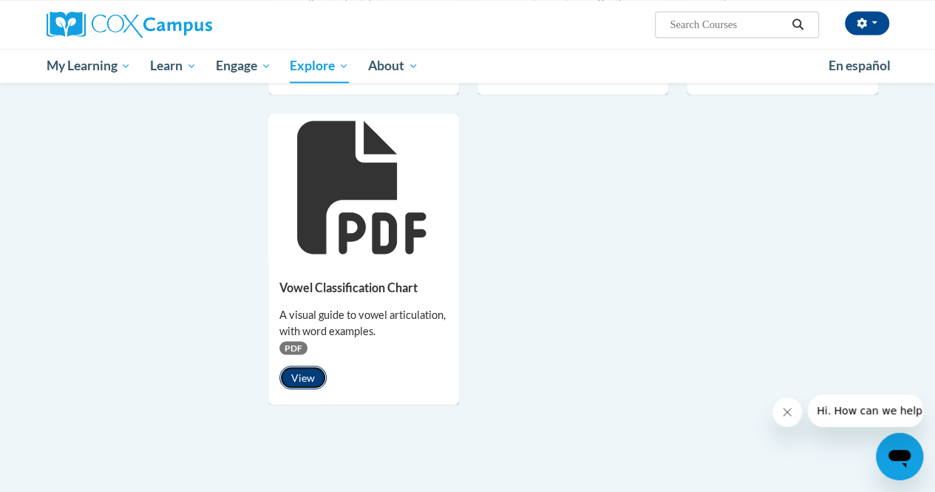
click at [293, 376] on button "View" at bounding box center [302, 377] width 47 height 24
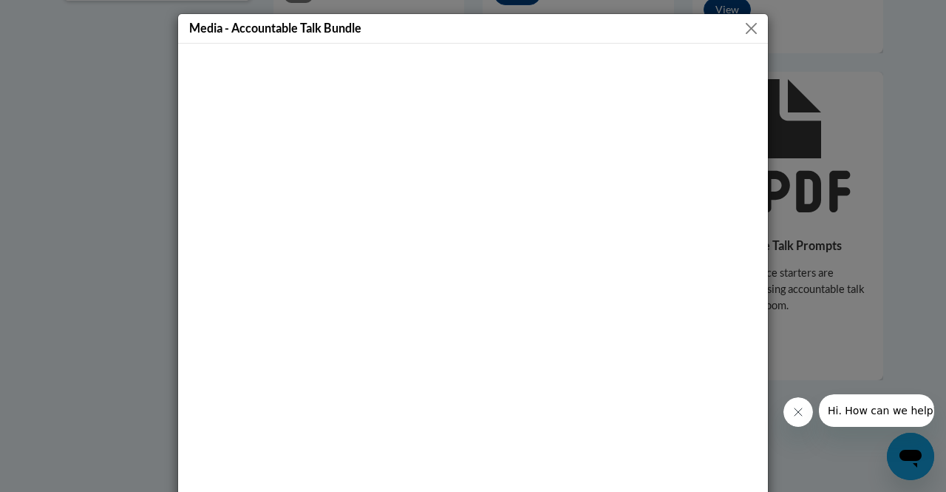
scroll to position [12, 0]
